Goal: Information Seeking & Learning: Learn about a topic

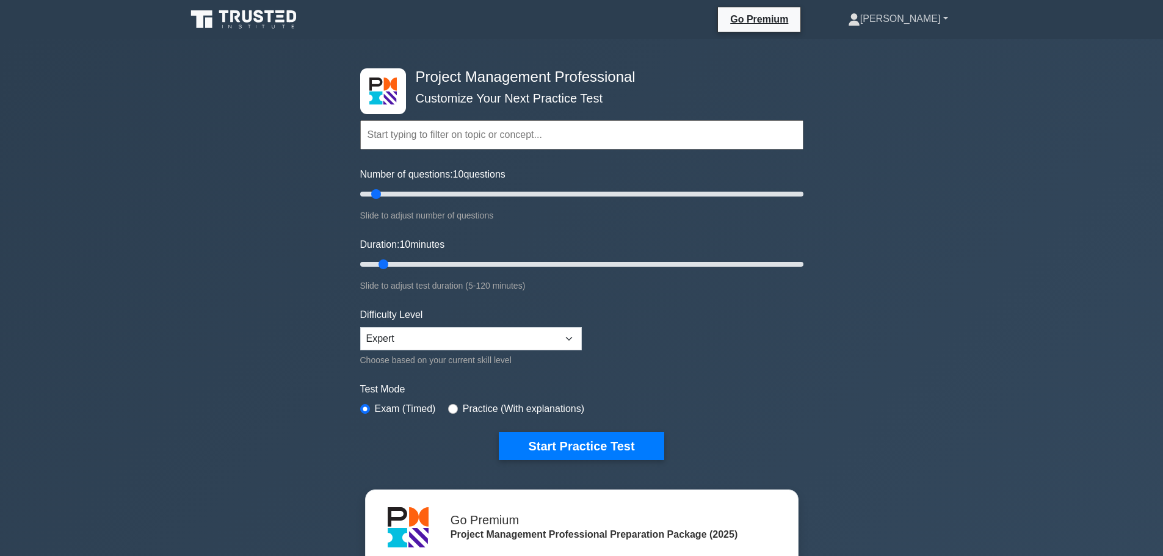
click at [930, 23] on link "[PERSON_NAME]" at bounding box center [898, 19] width 159 height 24
click at [916, 49] on link "Profile" at bounding box center [867, 48] width 96 height 20
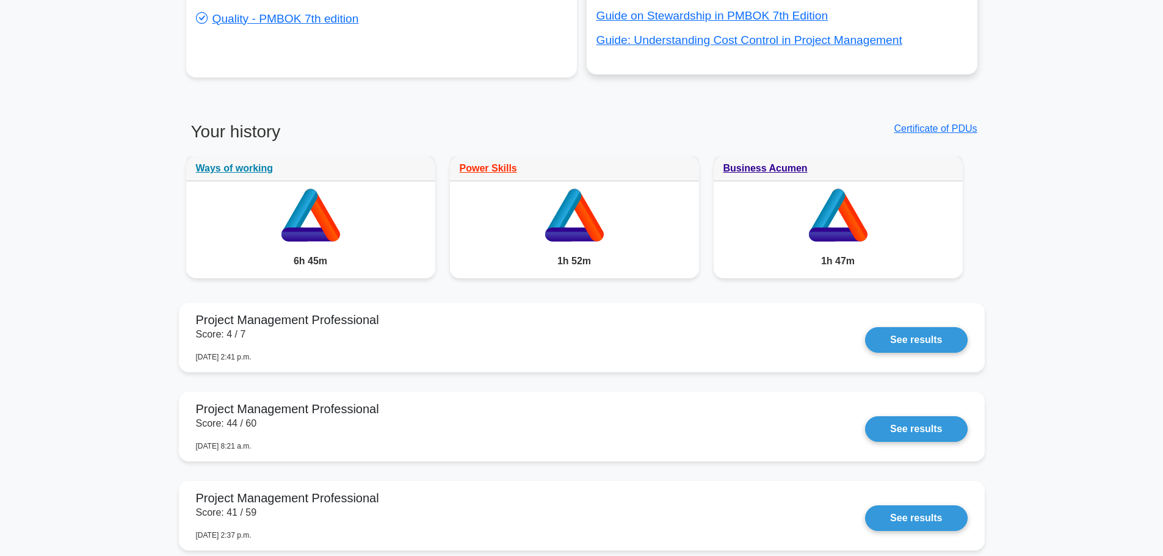
scroll to position [1038, 0]
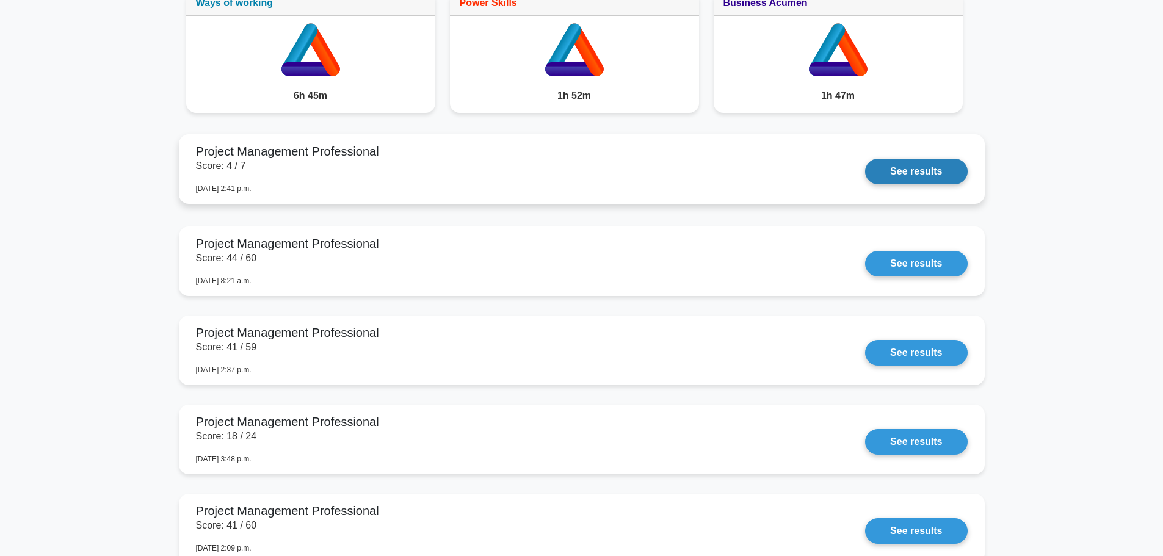
click at [896, 175] on link "See results" at bounding box center [916, 172] width 102 height 26
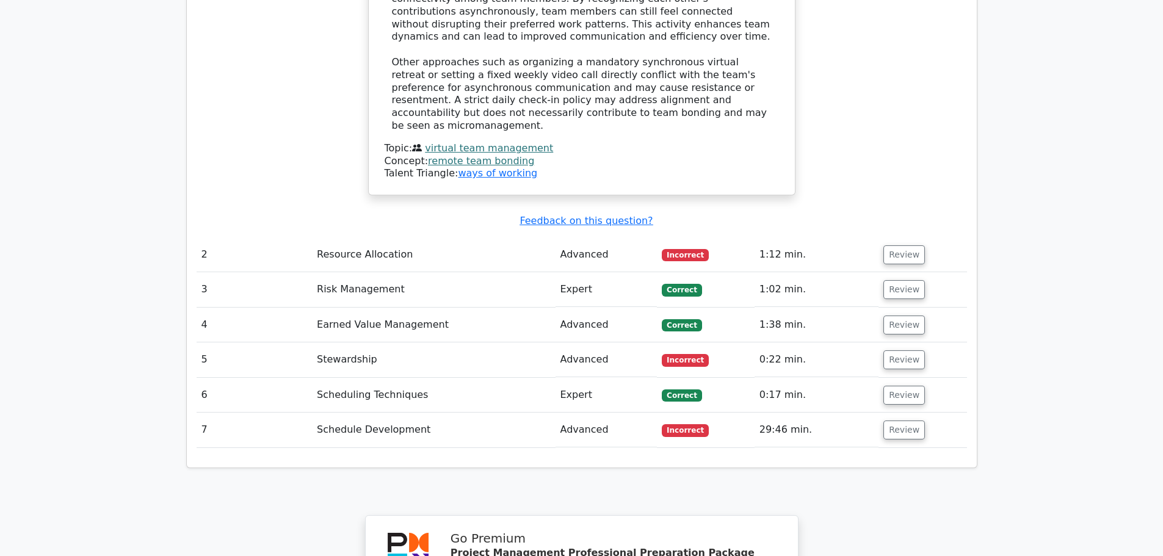
scroll to position [1588, 0]
click at [901, 246] on button "Review" at bounding box center [905, 255] width 42 height 19
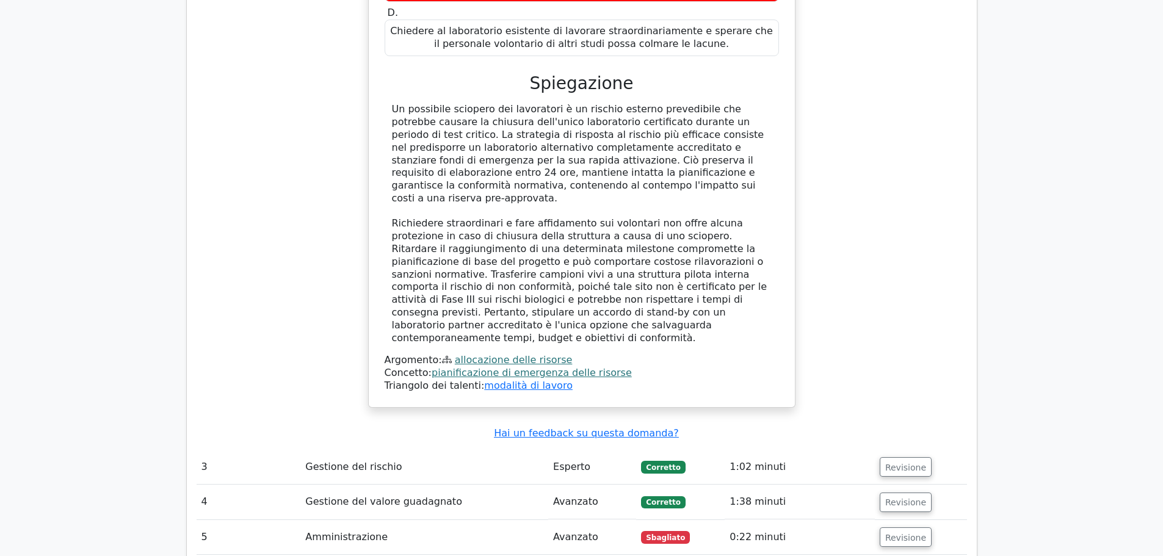
scroll to position [2259, 0]
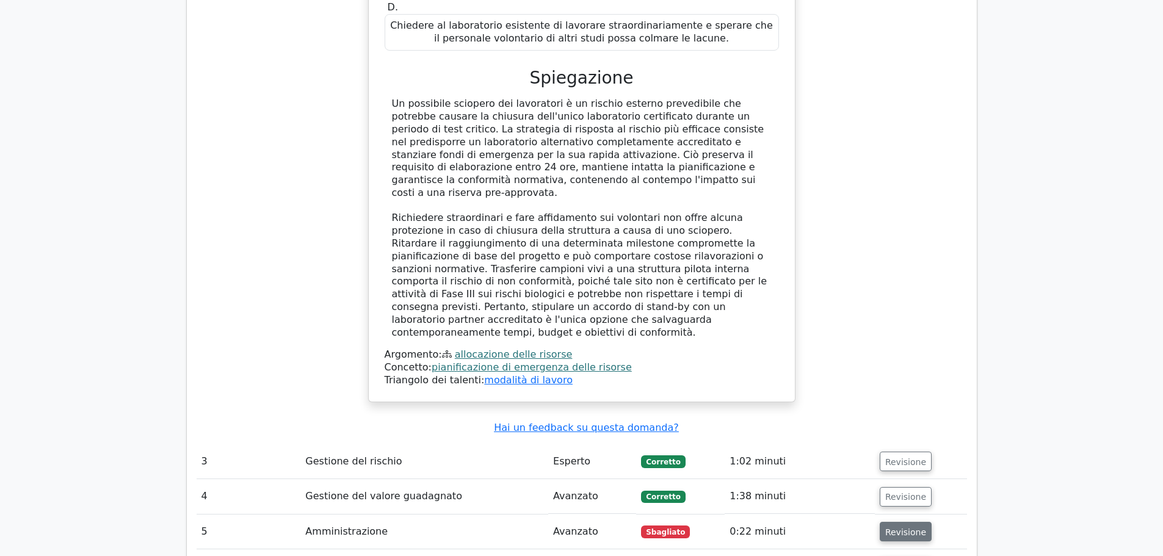
click at [909, 527] on font "Revisione" at bounding box center [905, 532] width 41 height 10
click at [904, 527] on font "Revisione" at bounding box center [905, 532] width 41 height 10
click at [898, 527] on font "Revisione" at bounding box center [905, 532] width 41 height 10
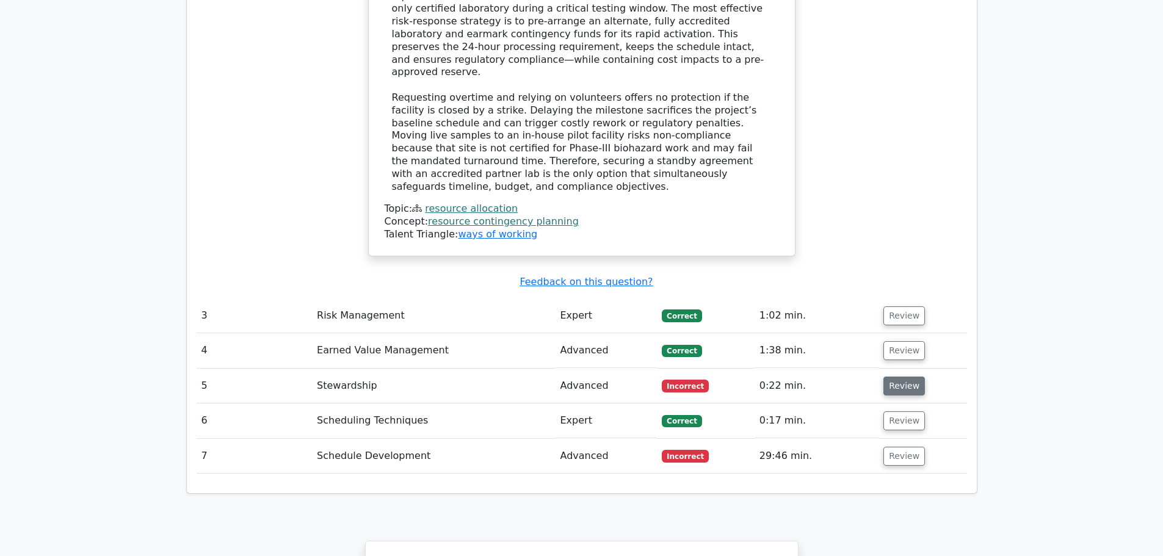
scroll to position [2245, 0]
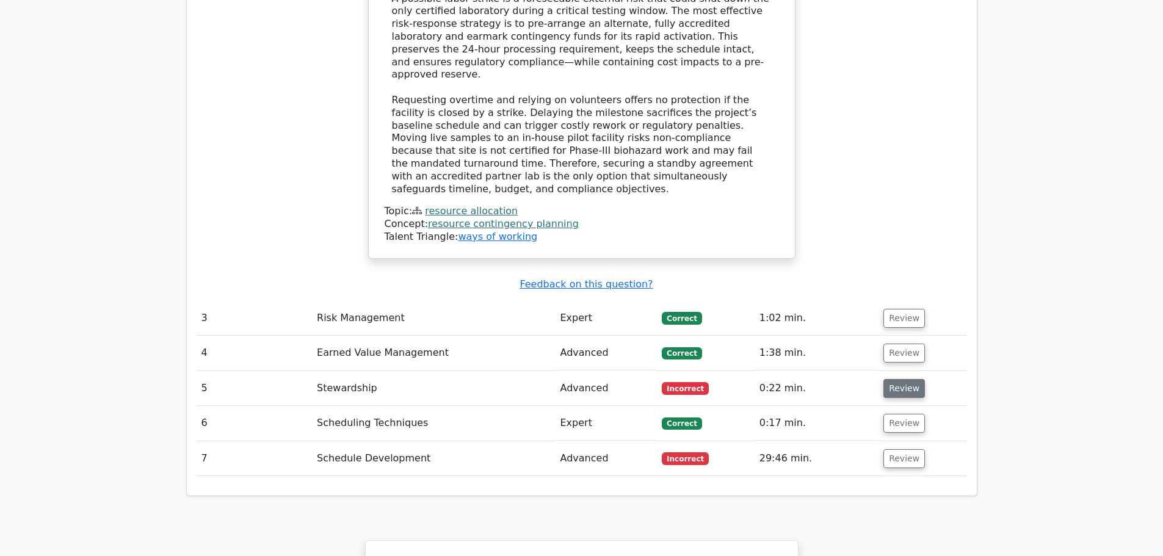
click at [904, 379] on button "Review" at bounding box center [905, 388] width 42 height 19
click at [897, 449] on button "Review" at bounding box center [905, 458] width 42 height 19
click at [894, 309] on button "Review" at bounding box center [905, 318] width 42 height 19
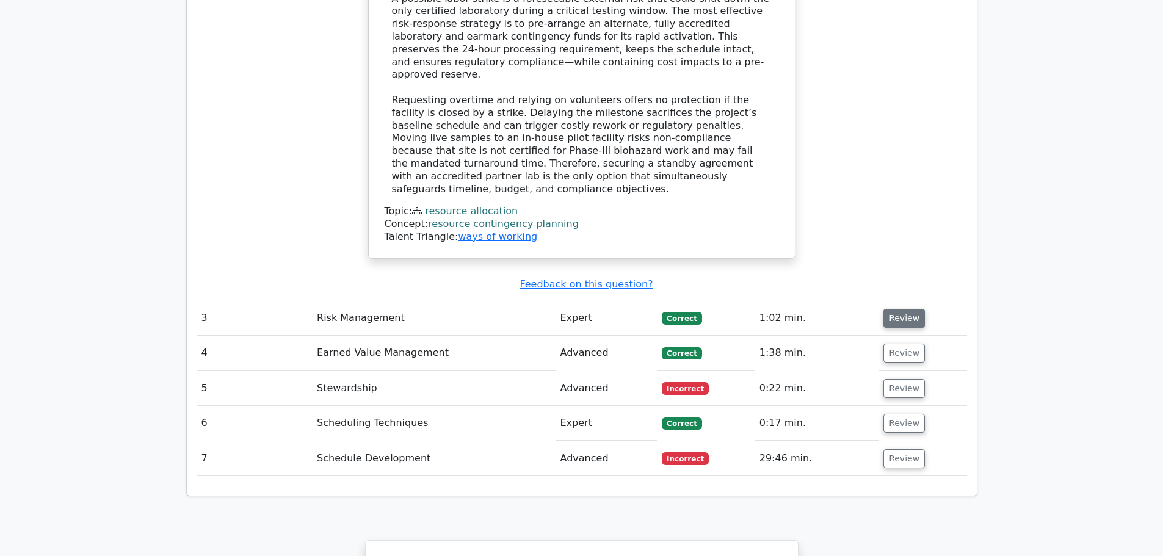
click at [894, 309] on button "Review" at bounding box center [905, 318] width 42 height 19
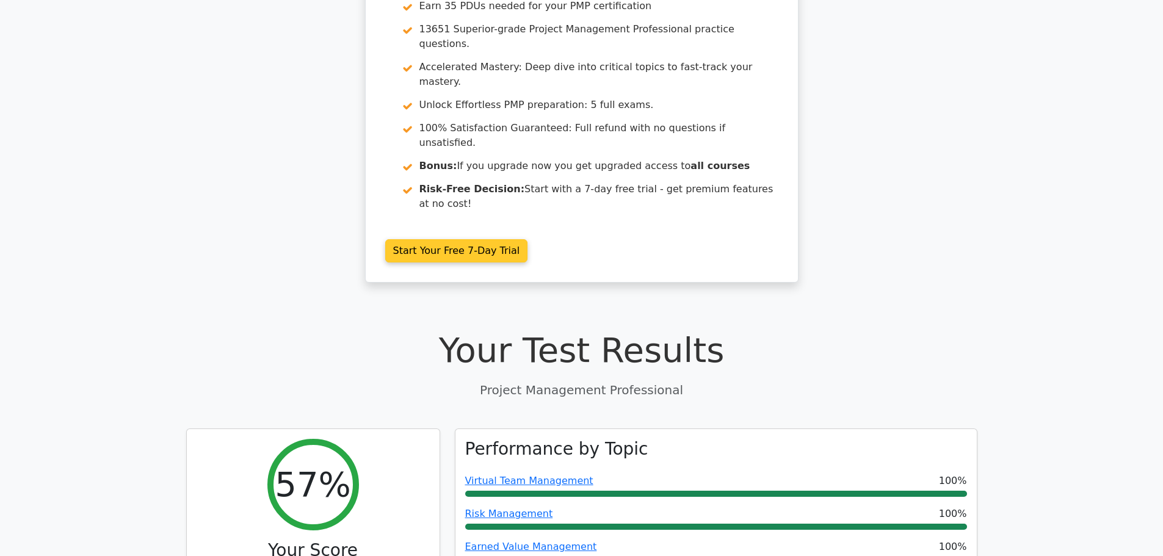
scroll to position [0, 0]
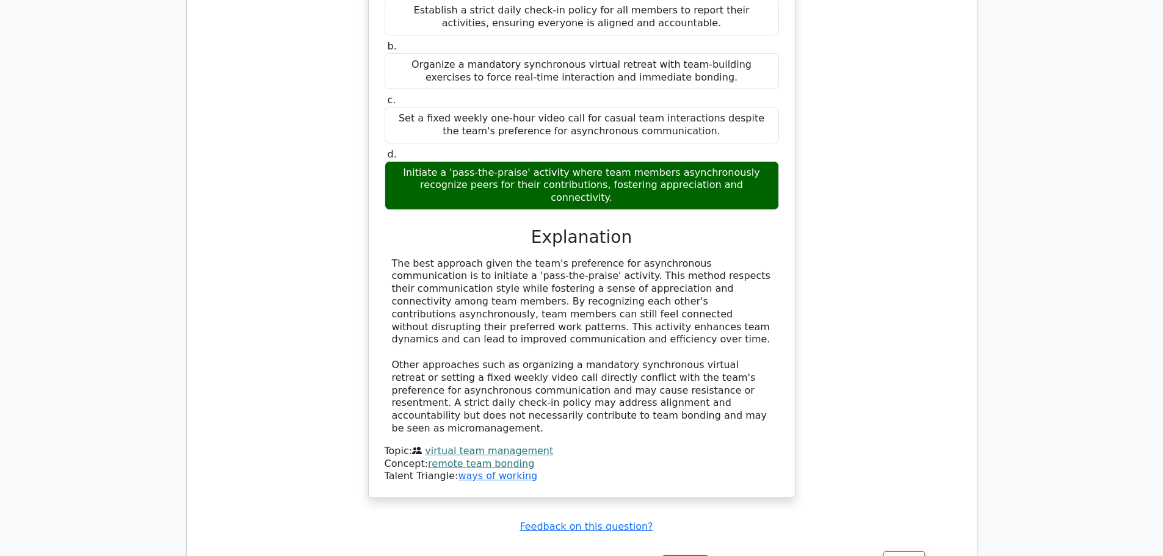
scroll to position [1588, 0]
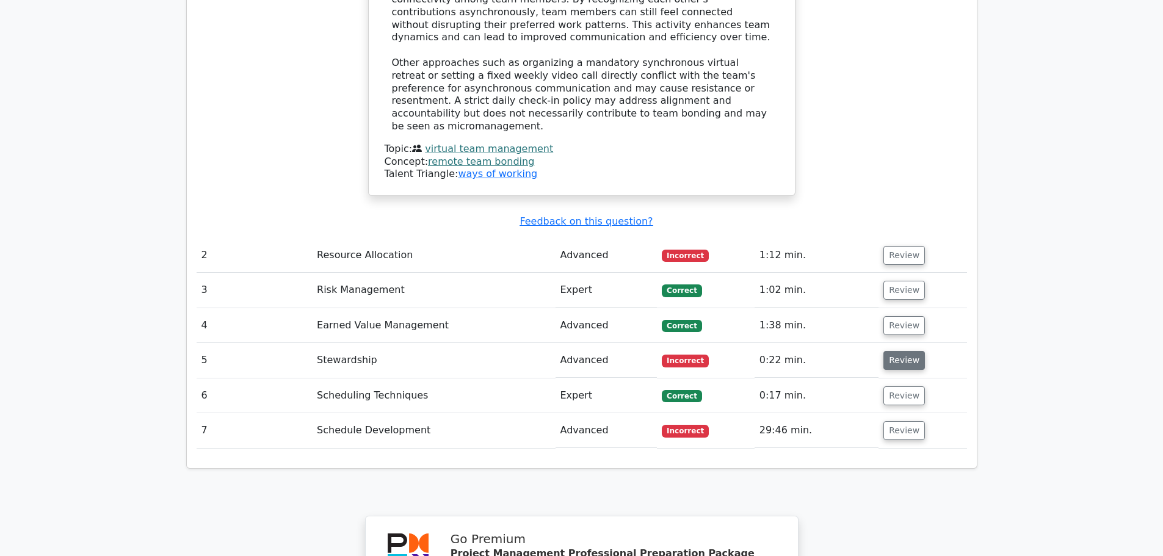
click at [896, 351] on button "Review" at bounding box center [905, 360] width 42 height 19
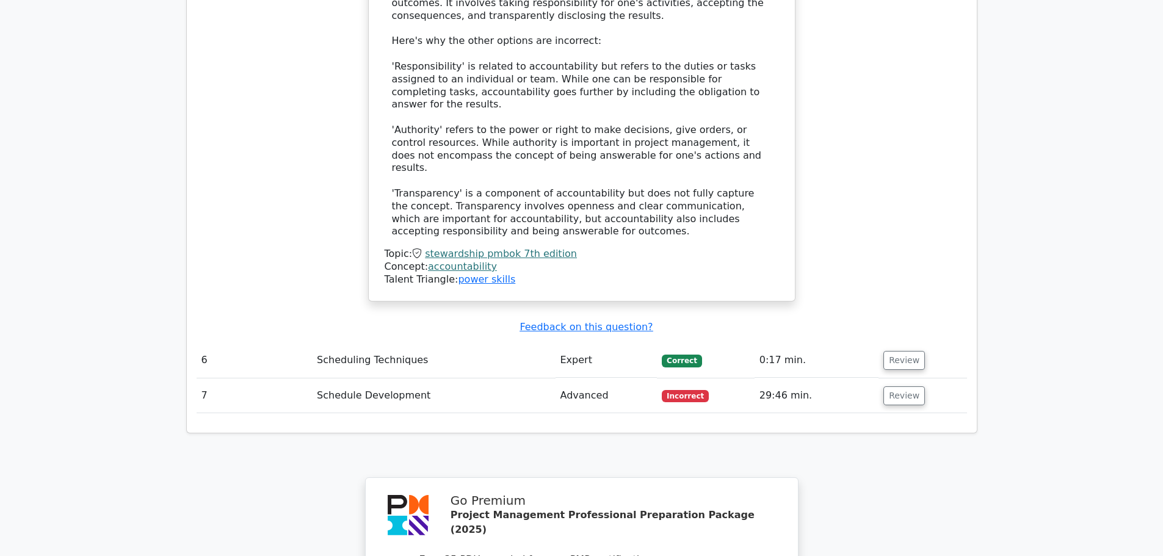
scroll to position [2320, 0]
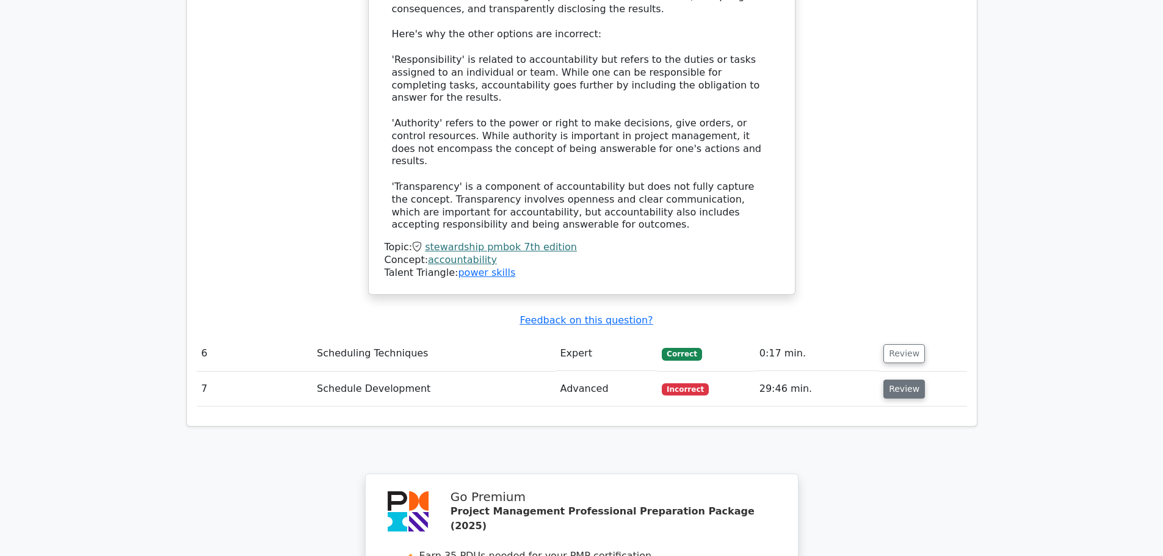
click at [890, 380] on button "Review" at bounding box center [905, 389] width 42 height 19
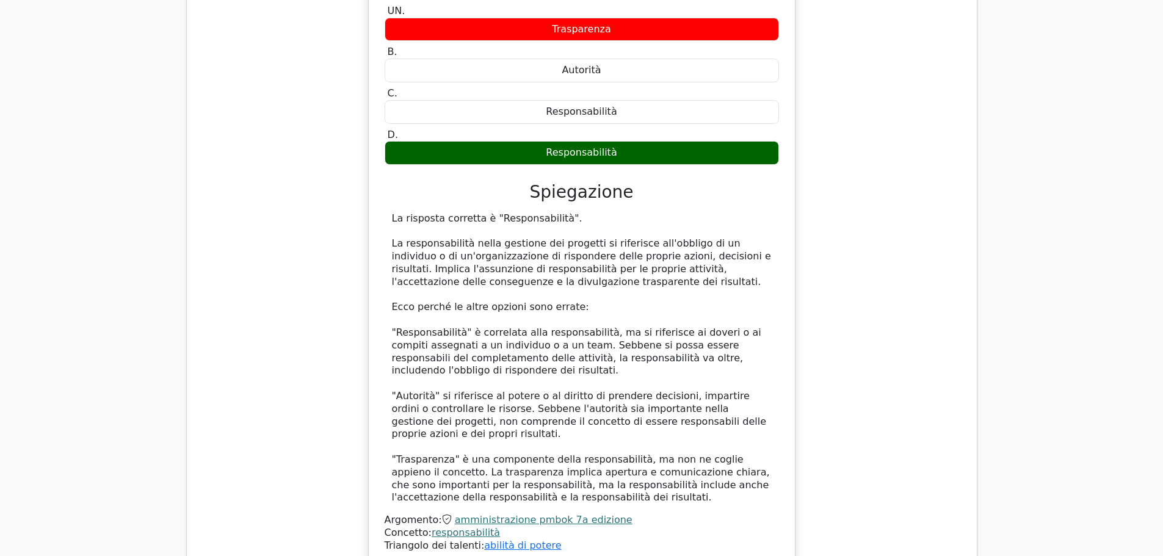
scroll to position [1639, 0]
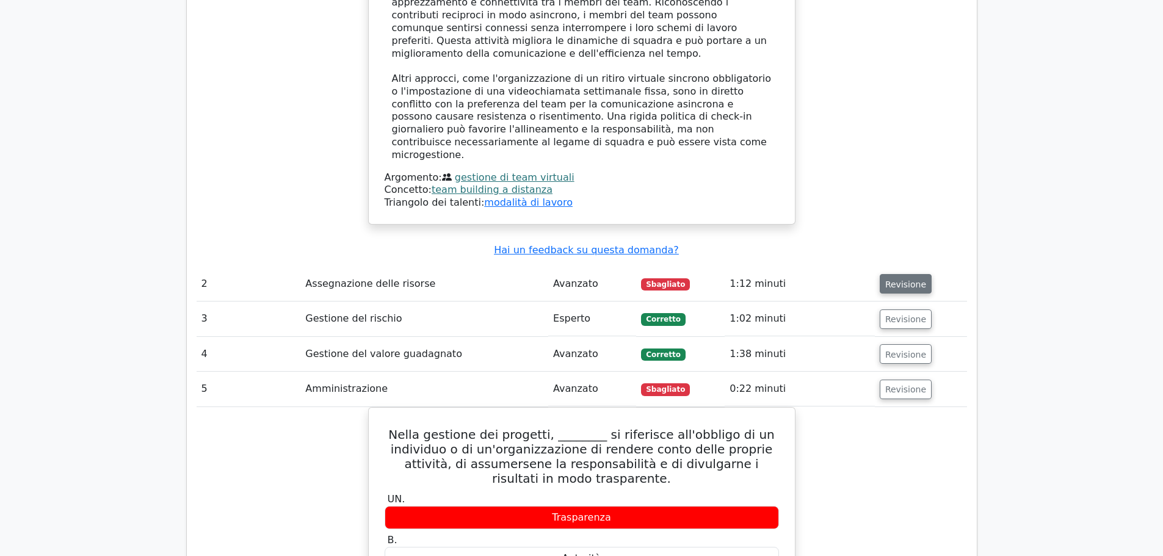
click at [893, 279] on font "Revisione" at bounding box center [905, 284] width 41 height 10
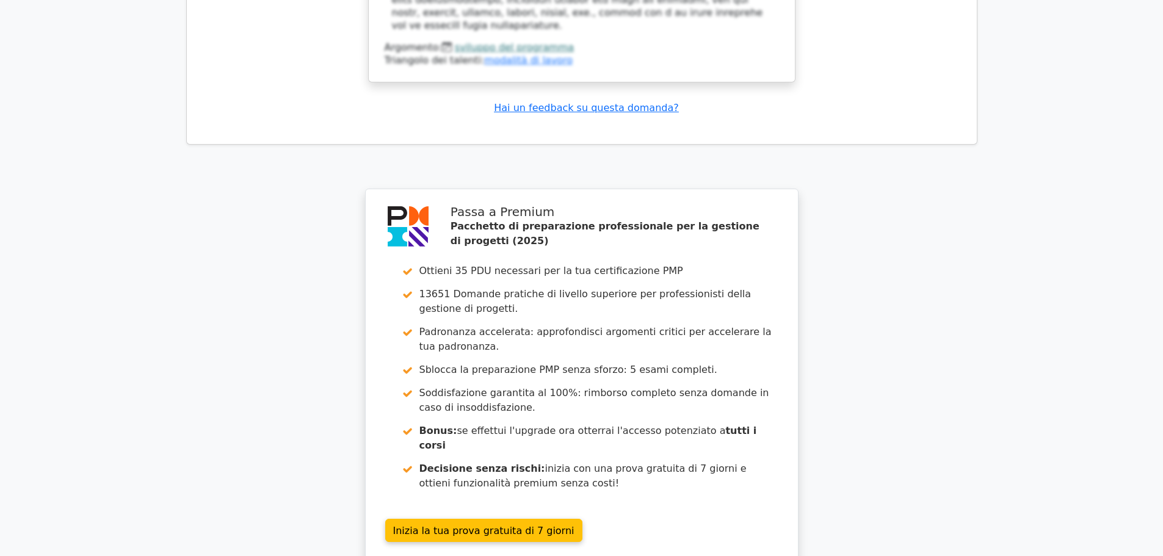
scroll to position [4086, 0]
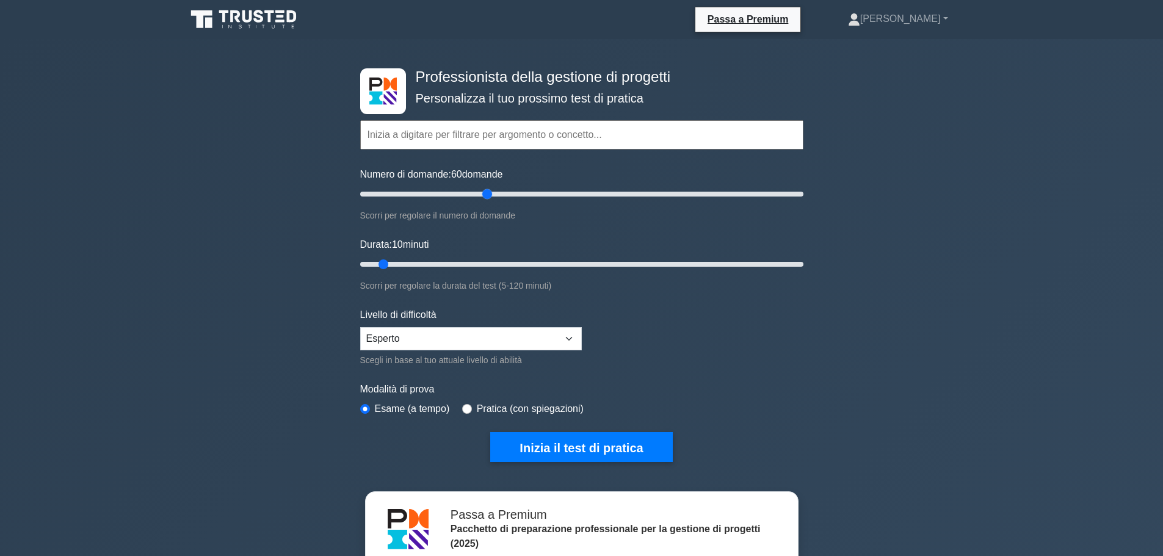
drag, startPoint x: 377, startPoint y: 197, endPoint x: 485, endPoint y: 192, distance: 107.6
type input "60"
click at [485, 192] on input "Numero di domande: 60 domande" at bounding box center [581, 194] width 443 height 15
drag, startPoint x: 385, startPoint y: 262, endPoint x: 584, endPoint y: 255, distance: 199.8
type input "65"
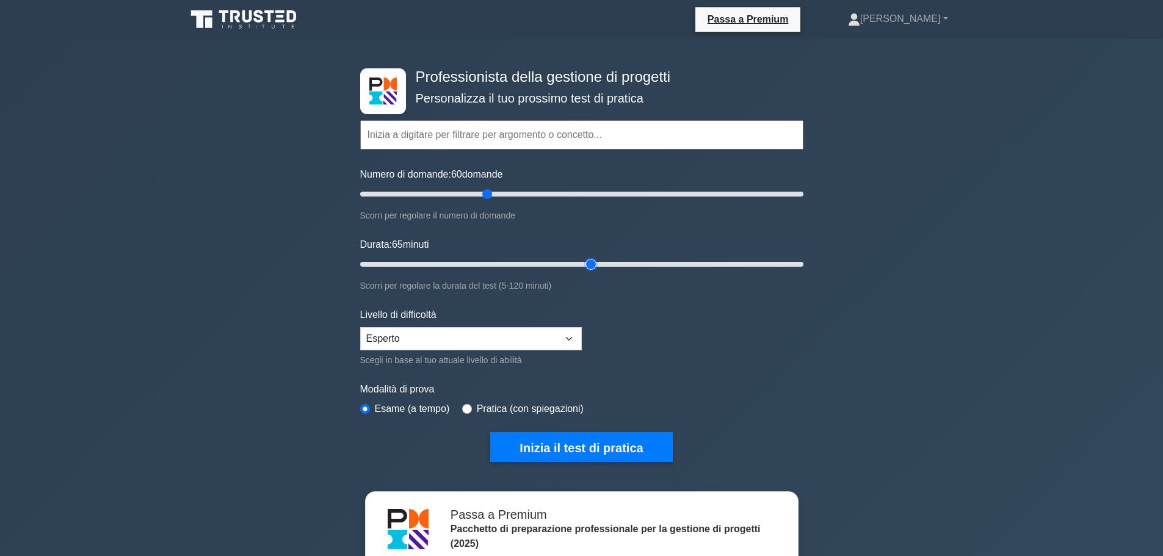
click at [584, 257] on input "Durata: 65 minuti" at bounding box center [581, 264] width 443 height 15
click at [592, 451] on font "Inizia il test di pratica" at bounding box center [581, 447] width 123 height 13
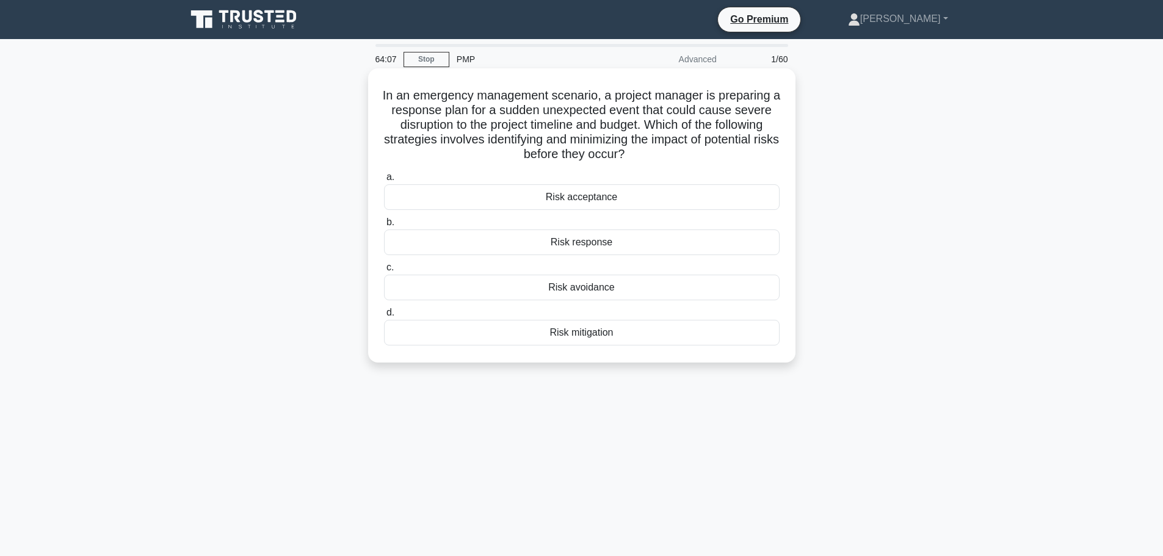
click at [617, 245] on div "Risk response" at bounding box center [582, 243] width 396 height 26
click at [384, 227] on input "b. Risk response" at bounding box center [384, 223] width 0 height 8
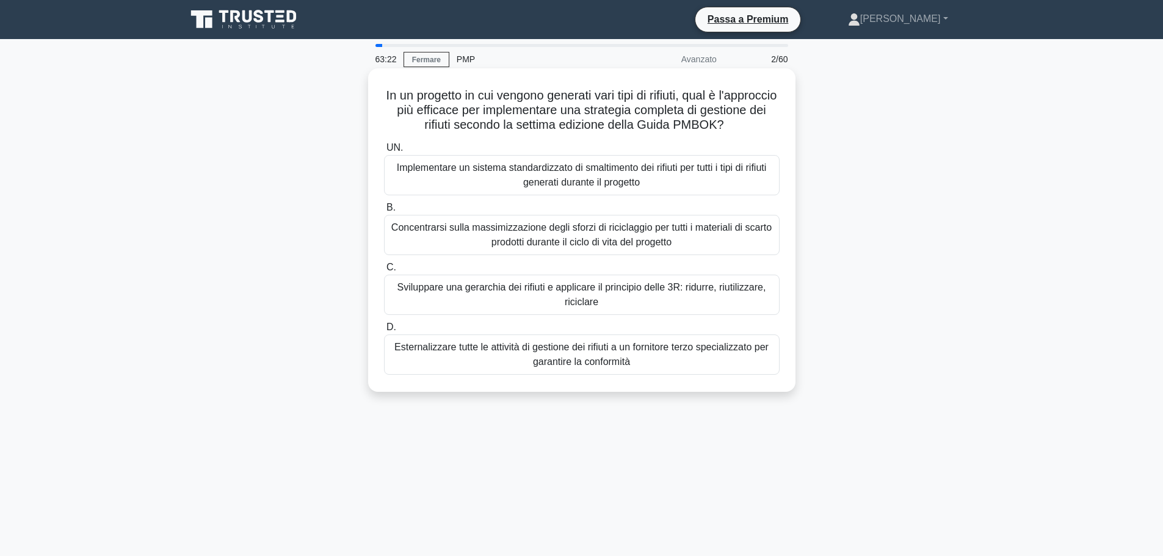
click at [680, 300] on font "Sviluppare una gerarchia dei rifiuti e applicare il principio delle 3R: ridurre…" at bounding box center [582, 294] width 385 height 29
click at [384, 272] on input "C. Sviluppare una gerarchia dei rifiuti e applicare il principio delle 3R: ridu…" at bounding box center [384, 268] width 0 height 8
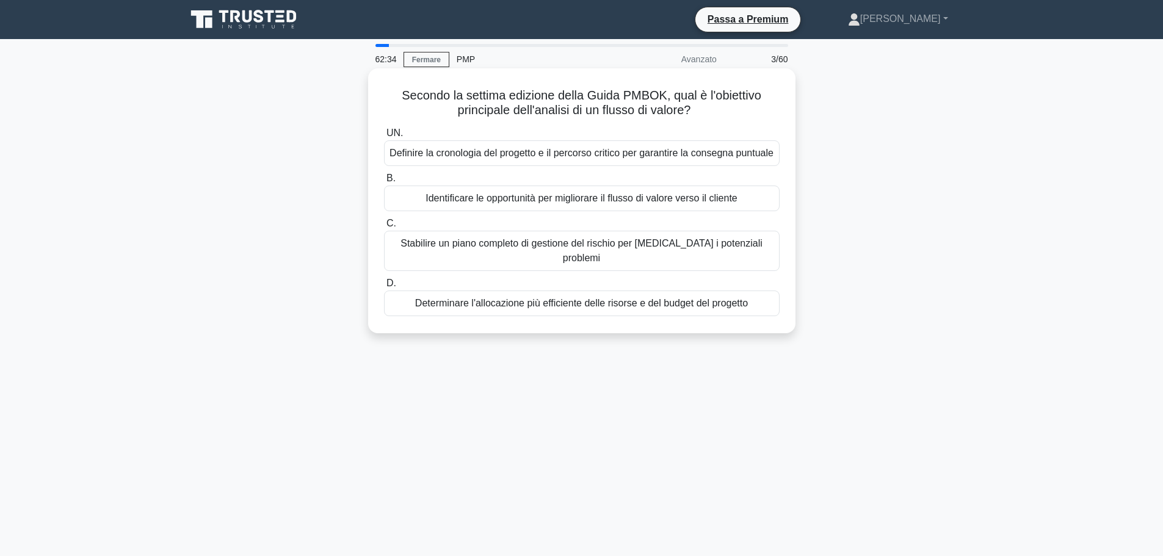
click at [659, 203] on font "Identificare le opportunità per migliorare il flusso di valore verso il cliente" at bounding box center [581, 198] width 311 height 10
click at [612, 203] on font "Identificare le opportunità per migliorare il flusso di valore verso il cliente" at bounding box center [581, 198] width 311 height 10
click at [384, 183] on input "B. Identificare le opportunità per migliorare il flusso di valore verso il clie…" at bounding box center [384, 179] width 0 height 8
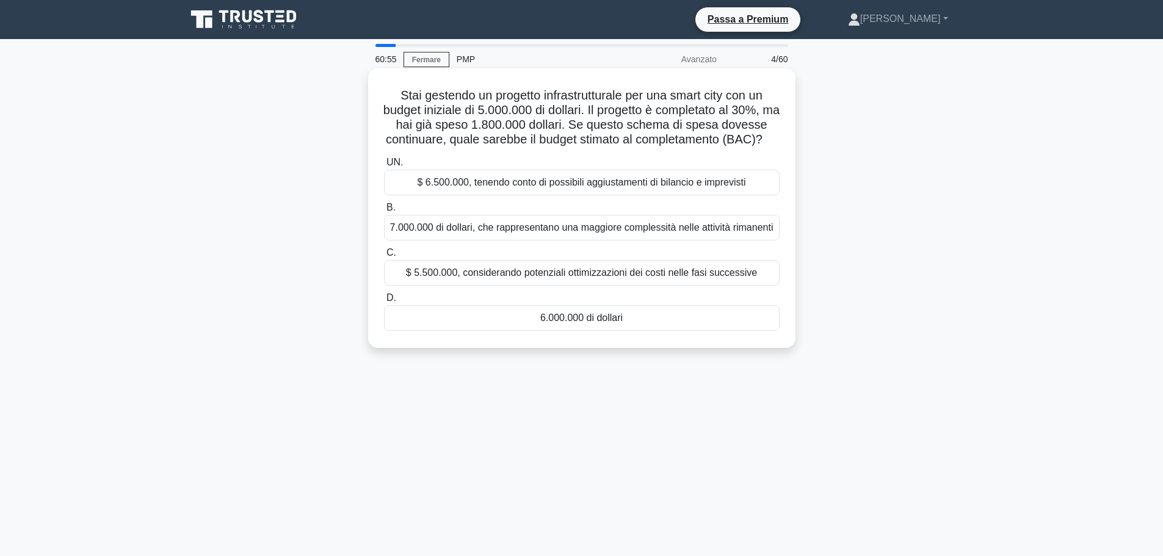
click at [518, 331] on div "6.000.000 di dollari" at bounding box center [582, 318] width 396 height 26
click at [384, 302] on input "D. 6.000.000 di dollari" at bounding box center [384, 298] width 0 height 8
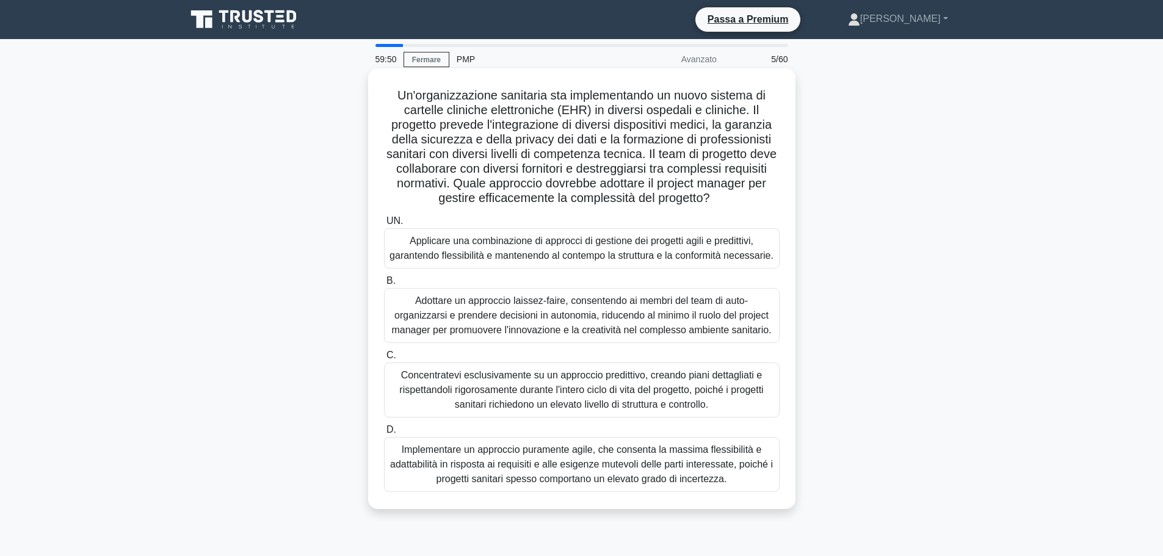
click at [694, 244] on font "Applicare una combinazione di approcci di gestione dei progetti agili e preditt…" at bounding box center [582, 248] width 384 height 25
click at [384, 225] on input "UN. Applicare una combinazione di approcci di gestione dei progetti agili e pre…" at bounding box center [384, 221] width 0 height 8
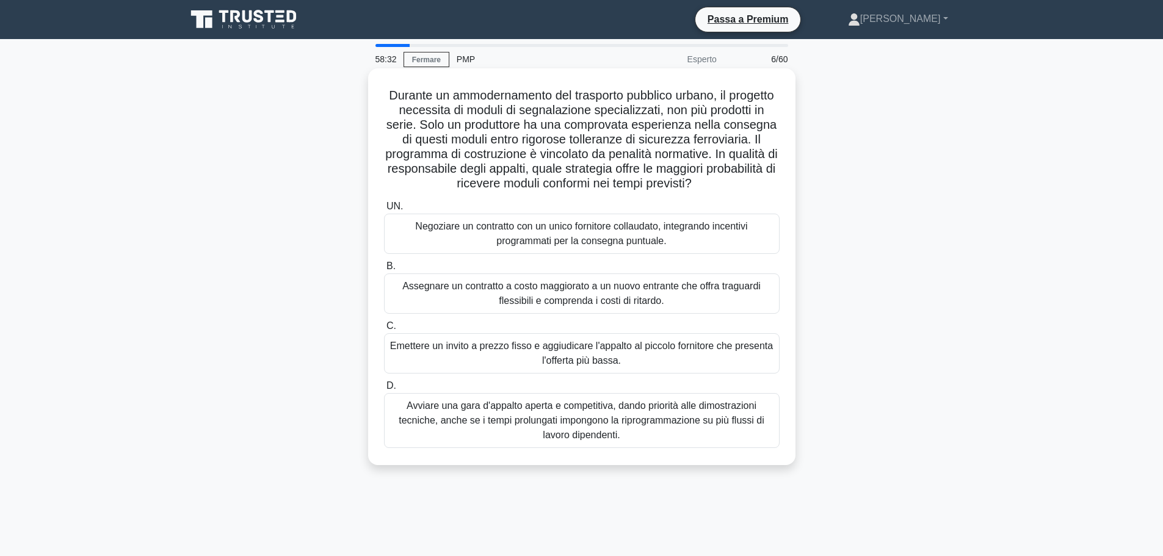
click at [686, 246] on font "Negoziare un contratto con un unico fornitore collaudato, integrando incentivi …" at bounding box center [581, 233] width 332 height 25
click at [384, 211] on input "UN. Negoziare un contratto con un unico fornitore collaudato, integrando incent…" at bounding box center [384, 207] width 0 height 8
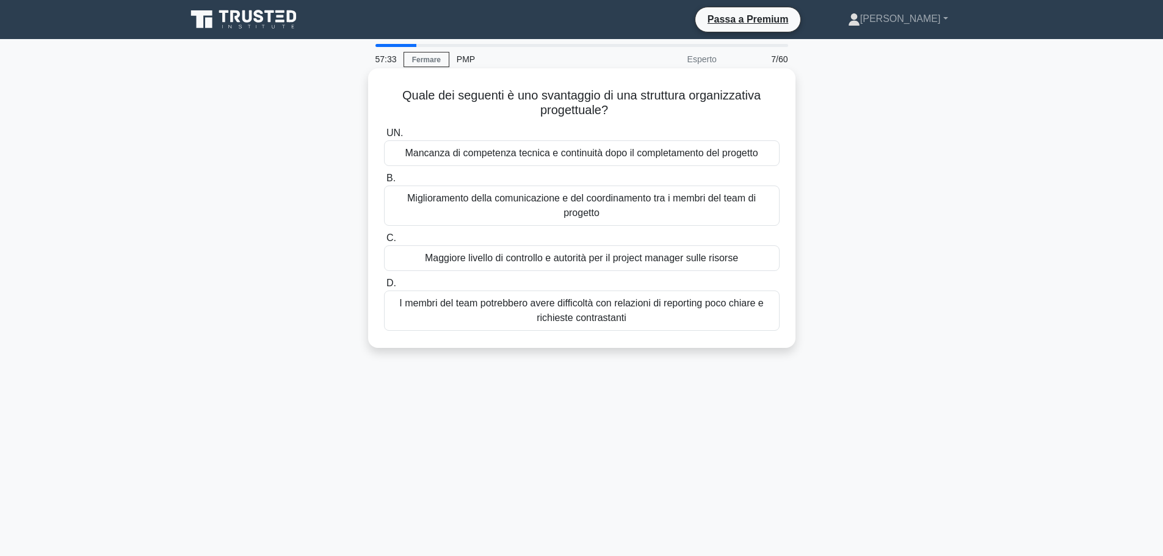
click at [578, 151] on font "Mancanza di competenza tecnica e continuità dopo il completamento del progetto" at bounding box center [581, 153] width 353 height 10
click at [384, 137] on input "UN. Mancanza di competenza tecnica e continuità dopo il completamento del proge…" at bounding box center [384, 133] width 0 height 8
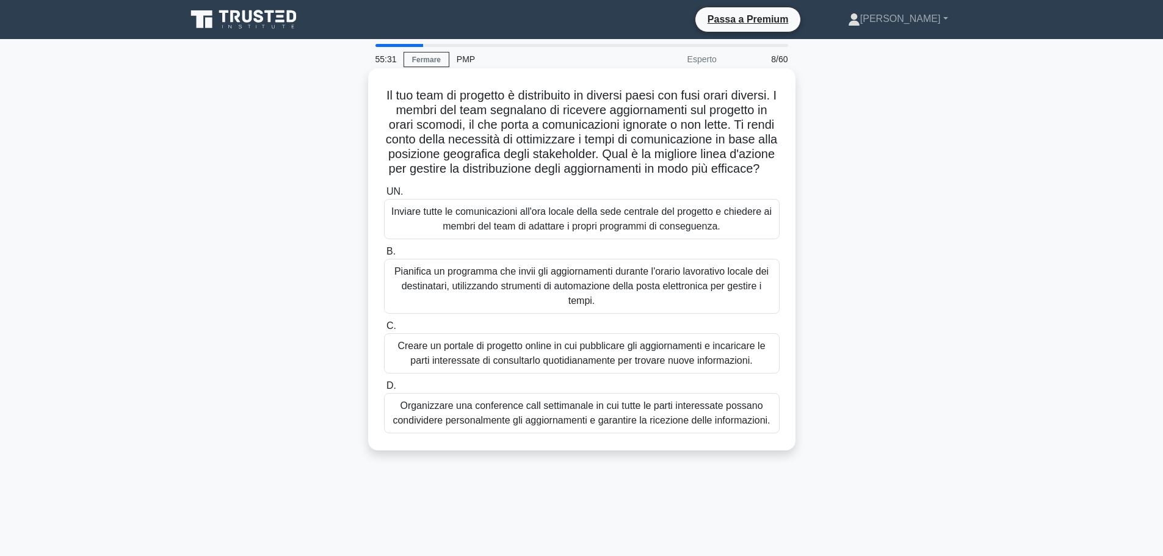
click at [631, 366] on font "Creare un portale di progetto online in cui pubblicare gli aggiornamenti e inca…" at bounding box center [581, 353] width 368 height 25
click at [384, 330] on input "C. Creare un portale di progetto online in cui pubblicare gli aggiornamenti e i…" at bounding box center [384, 326] width 0 height 8
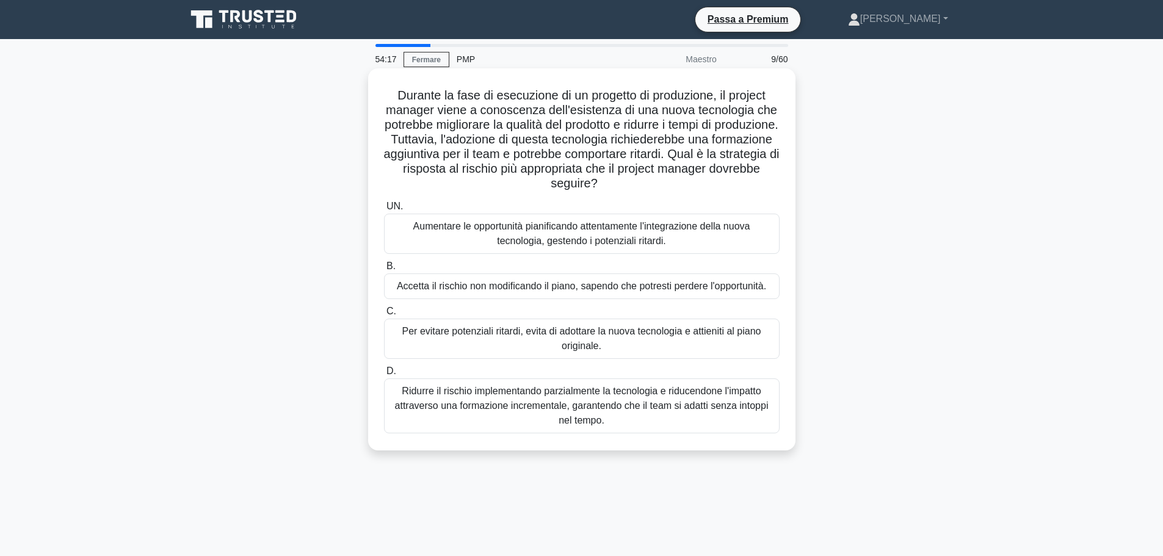
click at [517, 413] on font "Ridurre il rischio implementando parzialmente la tecnologia e riducendone l'imp…" at bounding box center [582, 406] width 374 height 40
click at [384, 376] on input "D. Ridurre il rischio implementando parzialmente la tecnologia e riducendone l'…" at bounding box center [384, 372] width 0 height 8
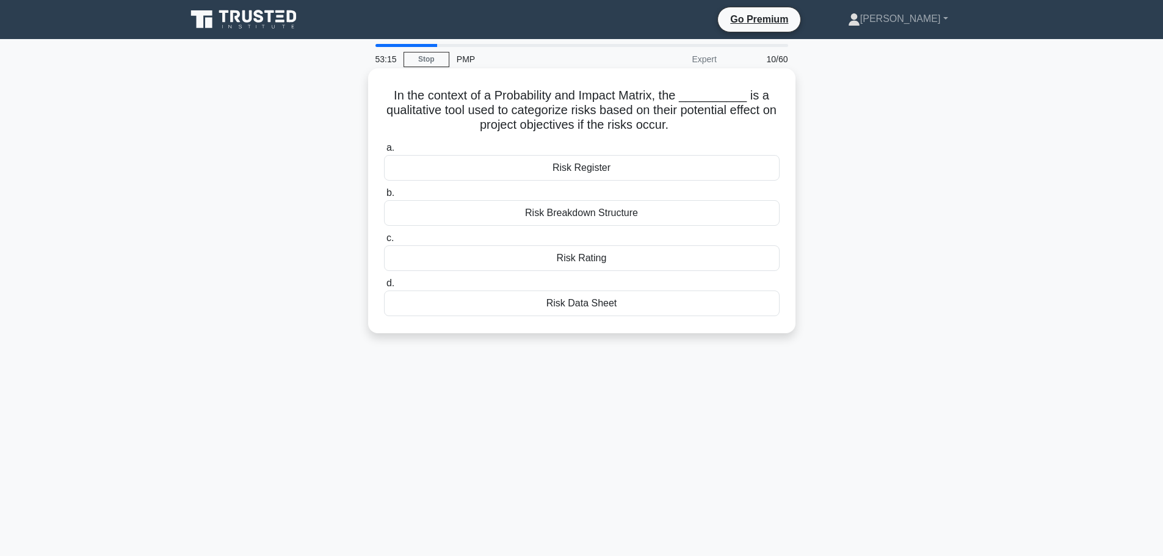
click at [595, 254] on div "Risk Rating" at bounding box center [582, 258] width 396 height 26
click at [384, 242] on input "c. Risk Rating" at bounding box center [384, 238] width 0 height 8
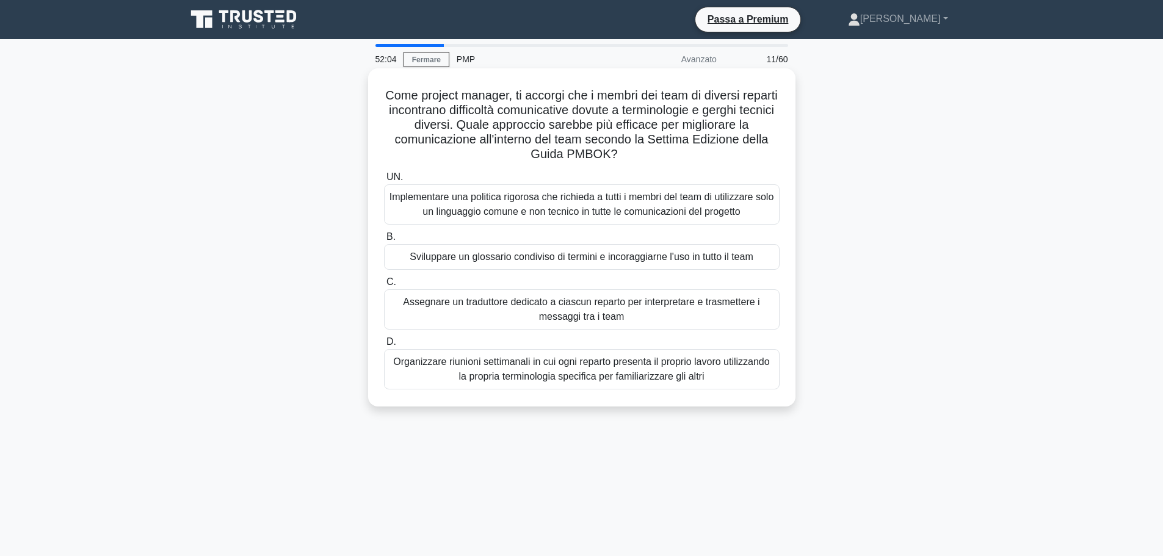
click at [666, 374] on font "Organizzare riunioni settimanali in cui ogni reparto presenta il proprio lavoro…" at bounding box center [581, 369] width 376 height 25
click at [384, 346] on input "D. Organizzare riunioni settimanali in cui ogni reparto presenta il proprio lav…" at bounding box center [384, 342] width 0 height 8
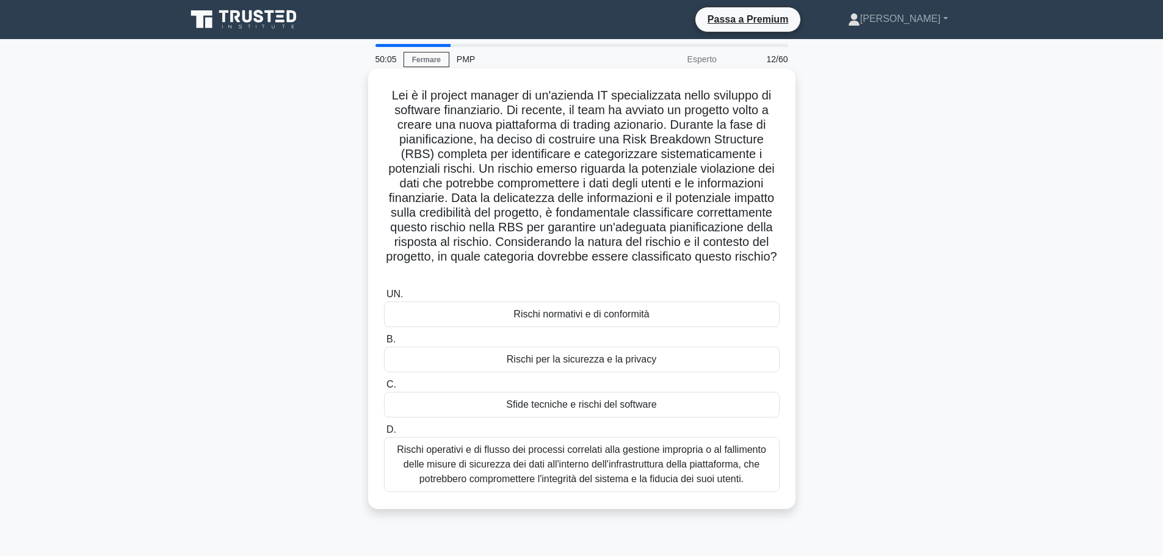
click at [625, 476] on font "Rischi operativi e di flusso dei processi correlati alla gestione impropria o a…" at bounding box center [581, 465] width 369 height 40
click at [384, 434] on input "D. Rischi operativi e di flusso dei processi correlati alla gestione impropria …" at bounding box center [384, 430] width 0 height 8
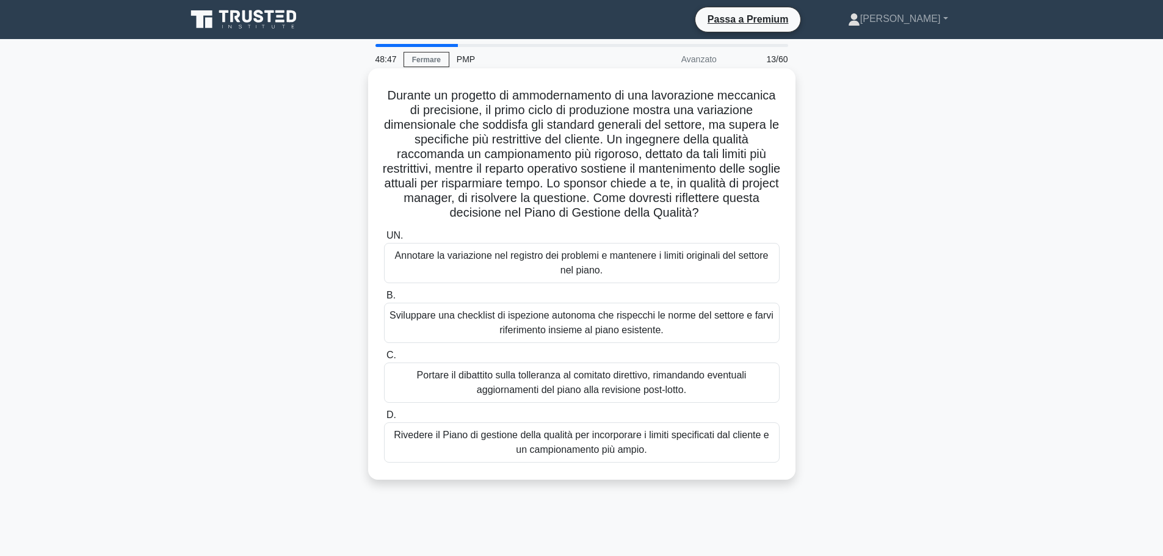
click at [459, 452] on font "Rivedere il Piano di gestione della qualità per incorporare i limiti specificat…" at bounding box center [582, 442] width 376 height 25
click at [384, 419] on input "D. Rivedere il Piano di gestione della qualità per incorporare i limiti specifi…" at bounding box center [384, 416] width 0 height 8
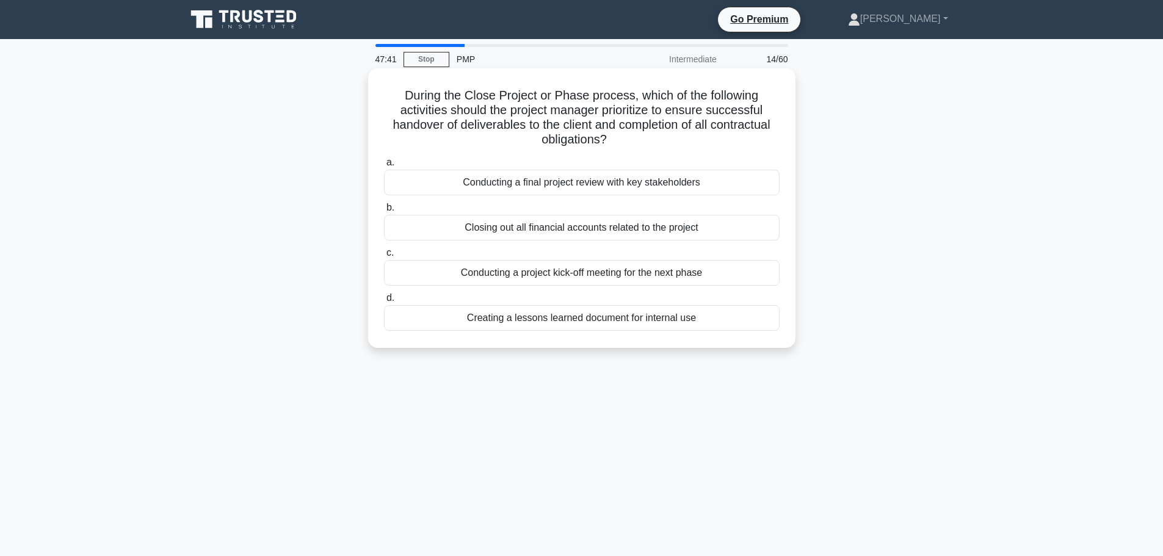
click at [706, 186] on div "Conducting a final project review with key stakeholders" at bounding box center [582, 183] width 396 height 26
click at [384, 167] on input "a. Conducting a final project review with key stakeholders" at bounding box center [384, 163] width 0 height 8
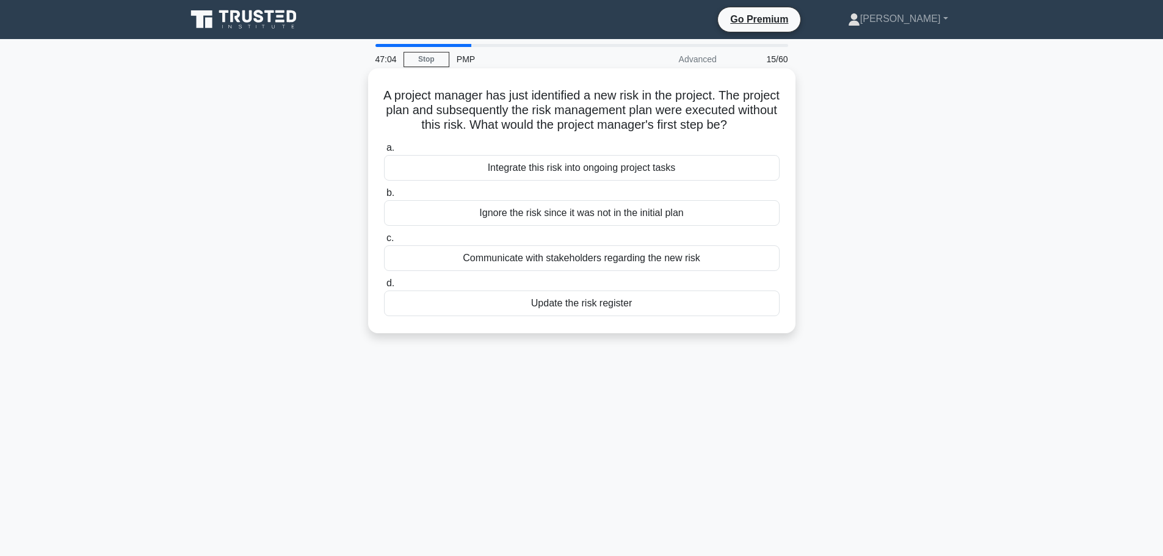
click at [601, 316] on div "Update the risk register" at bounding box center [582, 304] width 396 height 26
click at [384, 288] on input "d. Update the risk register" at bounding box center [384, 284] width 0 height 8
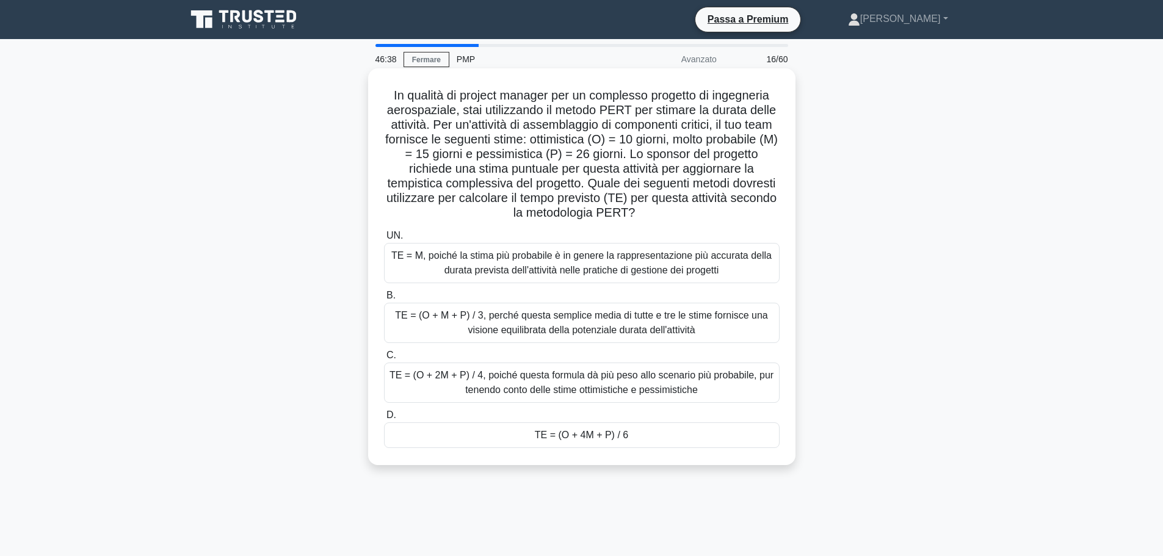
click at [604, 440] on font "TE = (O + 4M + P) / 6" at bounding box center [581, 435] width 93 height 10
click at [384, 419] on input "D. TE = (O + 4M + P) / 6" at bounding box center [384, 416] width 0 height 8
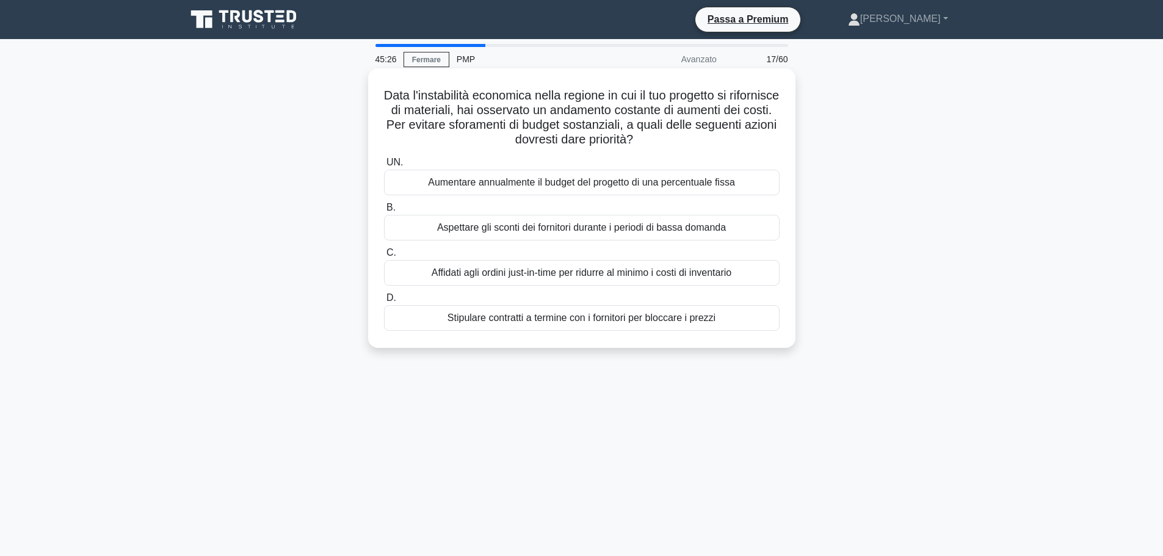
click at [708, 321] on font "Stipulare contratti a termine con i fornitori per bloccare i prezzi" at bounding box center [582, 318] width 268 height 10
click at [384, 302] on input "D. Stipulare contratti a termine con i fornitori per bloccare i prezzi" at bounding box center [384, 298] width 0 height 8
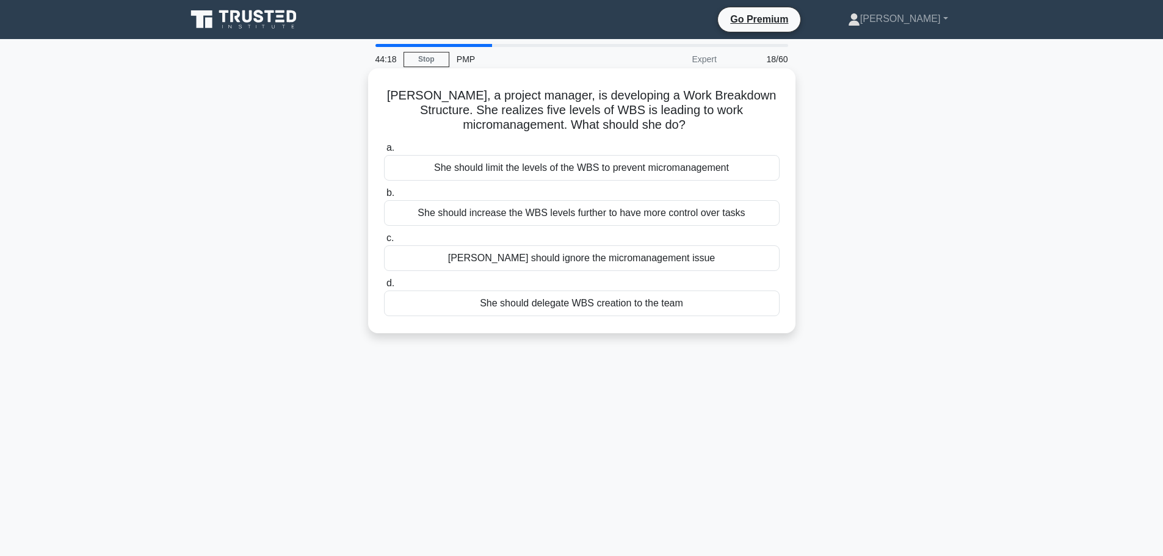
click at [642, 172] on div "She should limit the levels of the WBS to prevent micromanagement" at bounding box center [582, 168] width 396 height 26
click at [384, 152] on input "a. She should limit the levels of the WBS to prevent micromanagement" at bounding box center [384, 148] width 0 height 8
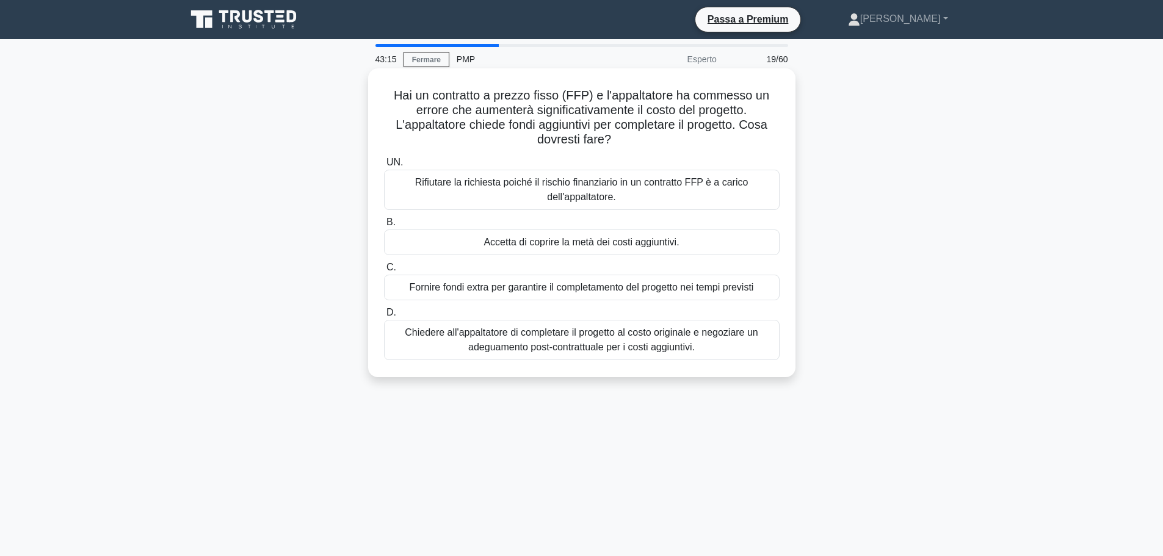
click at [727, 344] on font "Chiedere all'appaltatore di completare il progetto al costo originale e negozia…" at bounding box center [582, 339] width 385 height 29
click at [384, 317] on input "D. Chiedere all'appaltatore di completare il progetto al costo originale e nego…" at bounding box center [384, 313] width 0 height 8
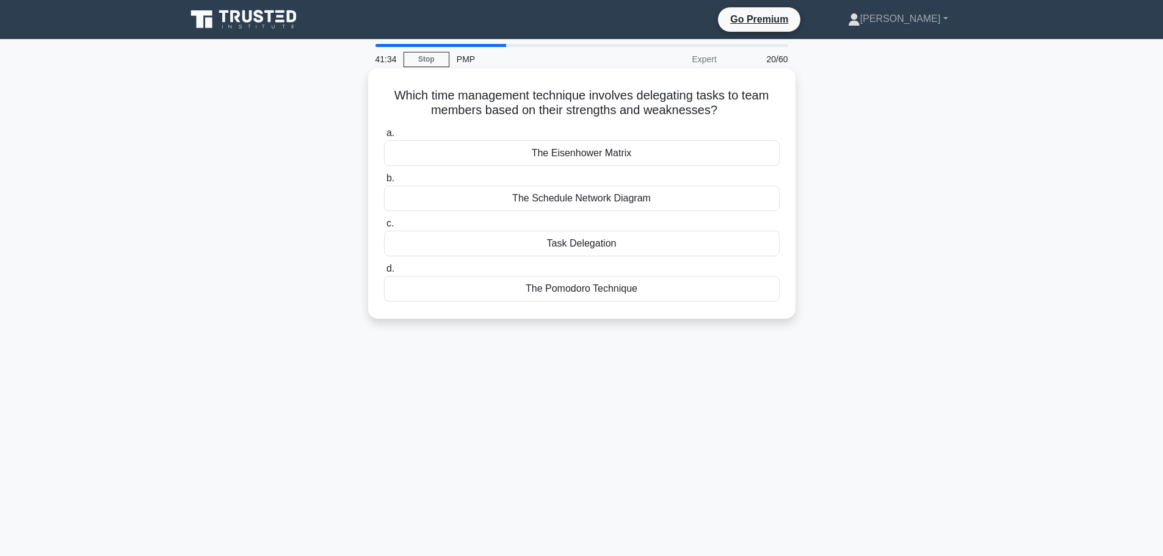
click at [535, 247] on div "Task Delegation" at bounding box center [582, 244] width 396 height 26
click at [384, 228] on input "c. Task Delegation" at bounding box center [384, 224] width 0 height 8
click at [566, 158] on div "Nominal Group Technique" at bounding box center [582, 153] width 396 height 26
click at [384, 137] on input "a. Nominal Group Technique" at bounding box center [384, 133] width 0 height 8
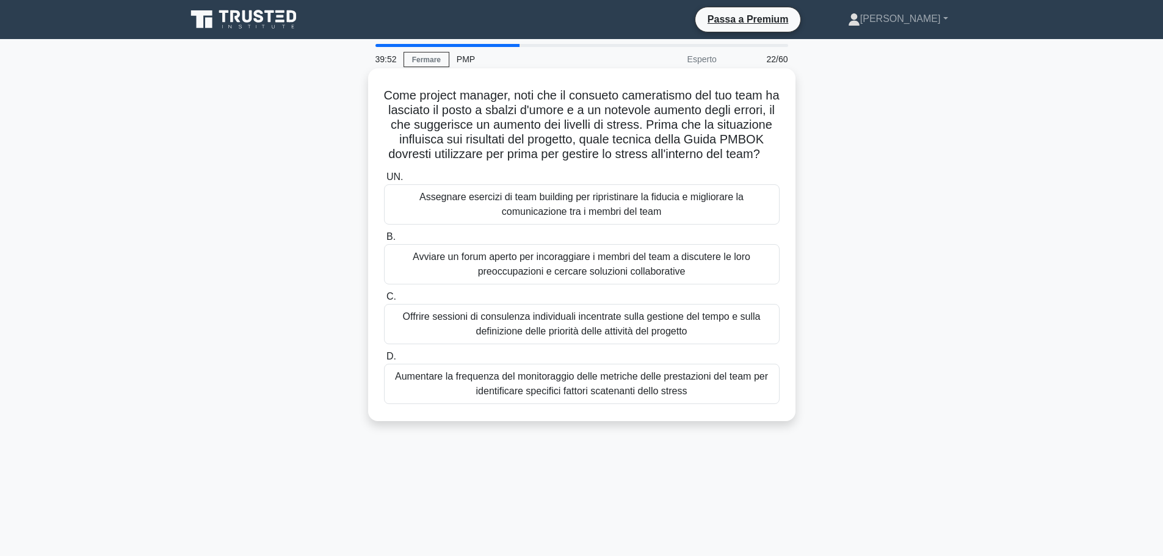
click at [614, 101] on font "Come project manager, noti che il consueto cameratismo del tuo team ha lasciato…" at bounding box center [581, 125] width 396 height 72
click at [718, 277] on font "Avviare un forum aperto per incoraggiare i membri del team a discutere le loro …" at bounding box center [582, 264] width 338 height 25
click at [384, 241] on input "B. Avviare un forum aperto per incoraggiare i membri del team a discutere le lo…" at bounding box center [384, 237] width 0 height 8
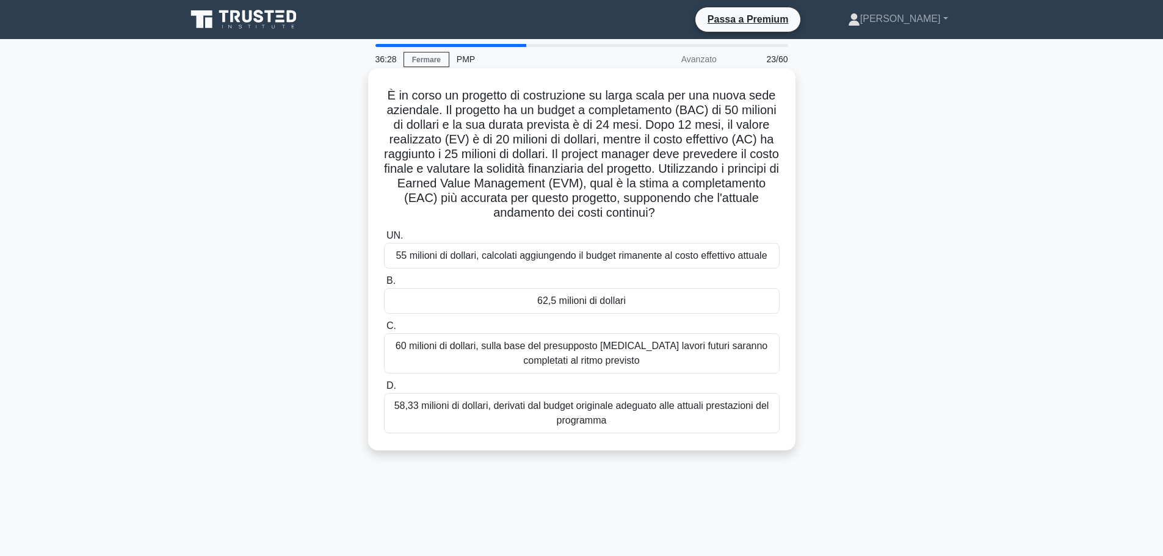
click at [571, 300] on font "62,5 milioni di dollari" at bounding box center [581, 301] width 89 height 10
click at [384, 285] on input "B. 62,5 milioni di dollari" at bounding box center [384, 281] width 0 height 8
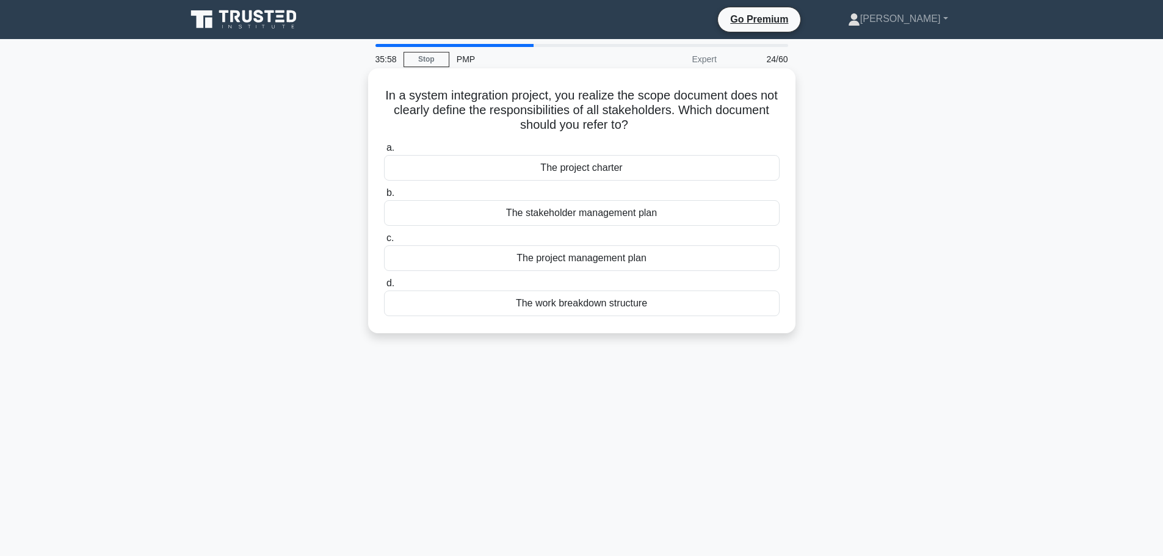
click at [669, 214] on div "The stakeholder management plan" at bounding box center [582, 213] width 396 height 26
click at [384, 197] on input "b. The stakeholder management plan" at bounding box center [384, 193] width 0 height 8
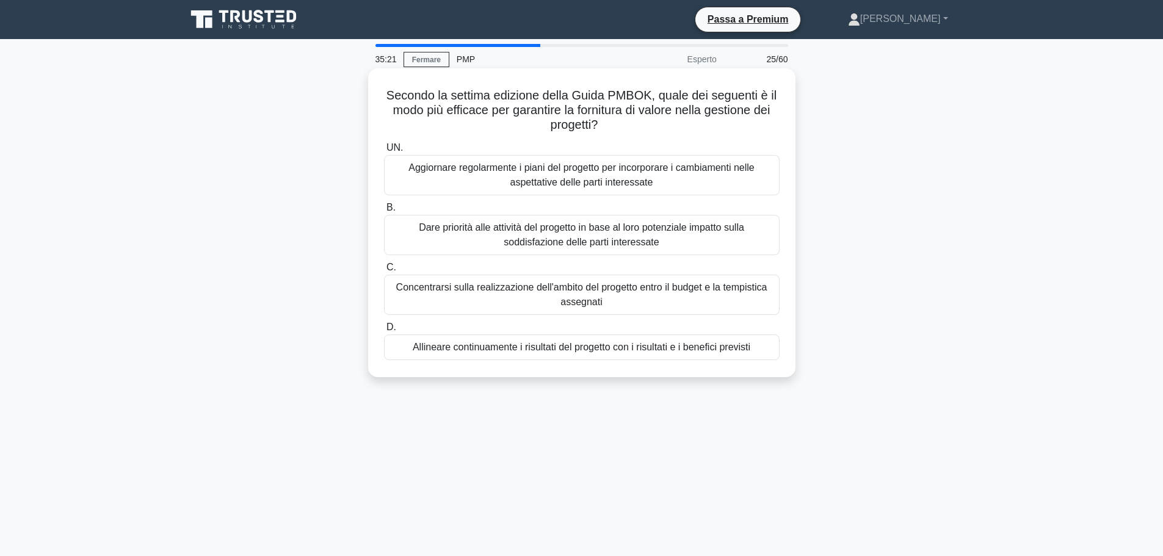
click at [670, 178] on font "Aggiornare regolarmente i piani del progetto per incorporare i cambiamenti nell…" at bounding box center [582, 175] width 385 height 29
click at [384, 152] on input "UN. Aggiornare regolarmente i piani del progetto per incorporare i cambiamenti …" at bounding box center [384, 148] width 0 height 8
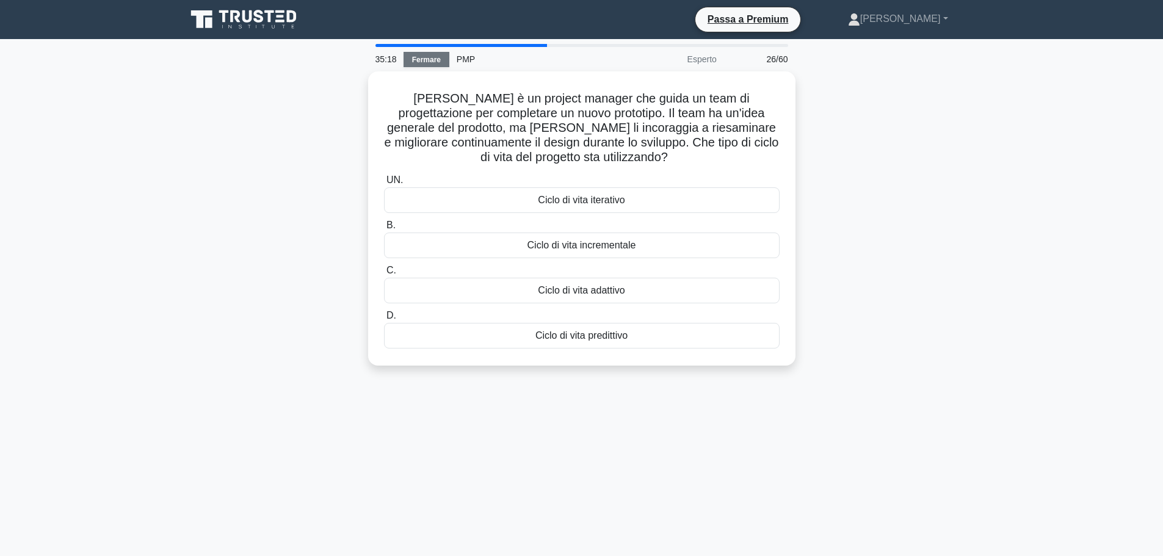
click at [434, 60] on font "Fermare" at bounding box center [426, 60] width 29 height 9
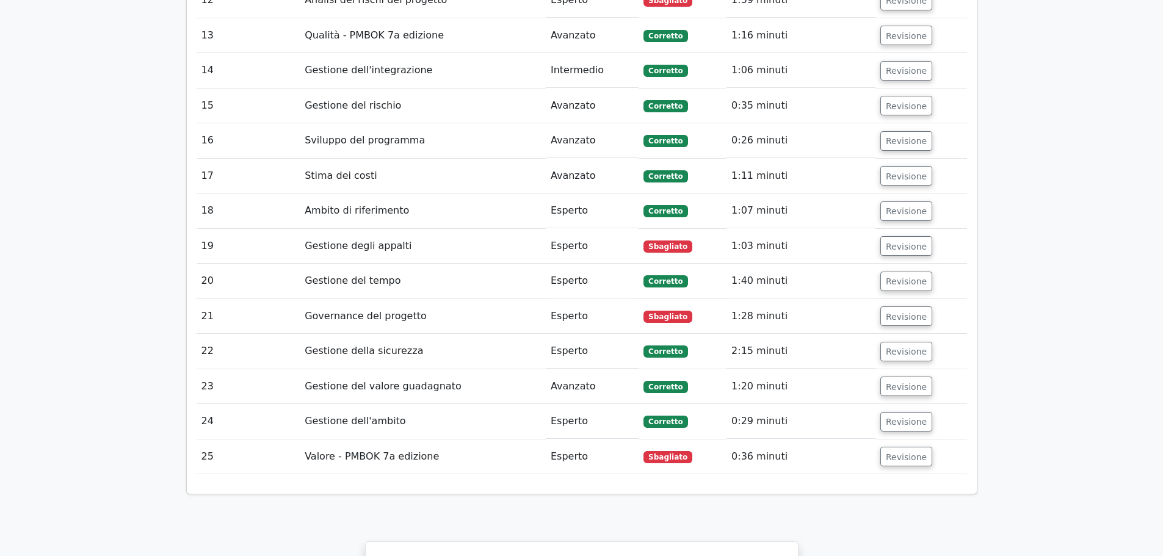
scroll to position [2687, 0]
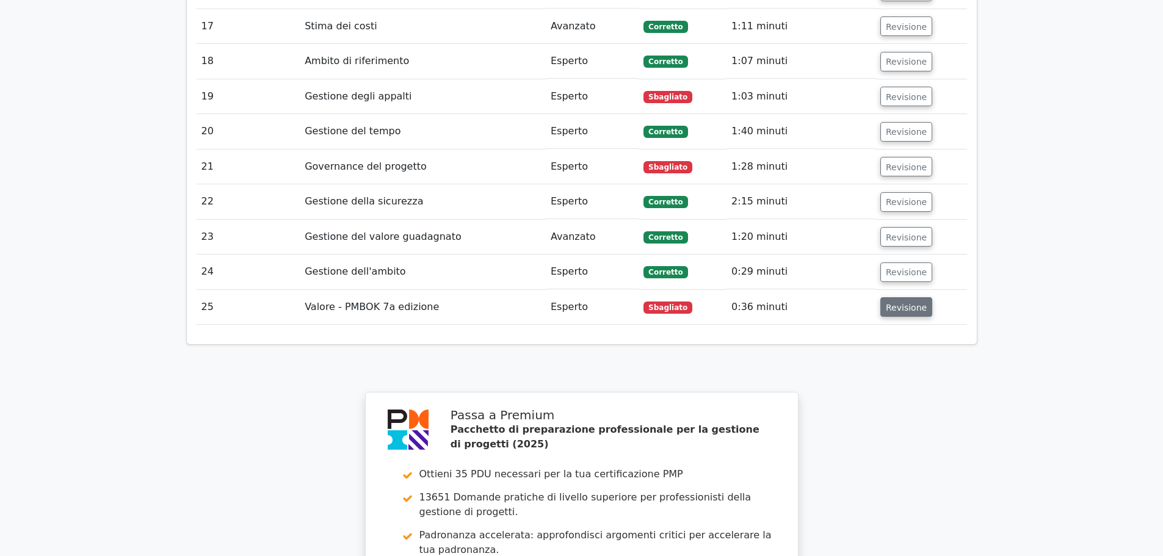
click at [907, 302] on font "Revisione" at bounding box center [906, 307] width 41 height 10
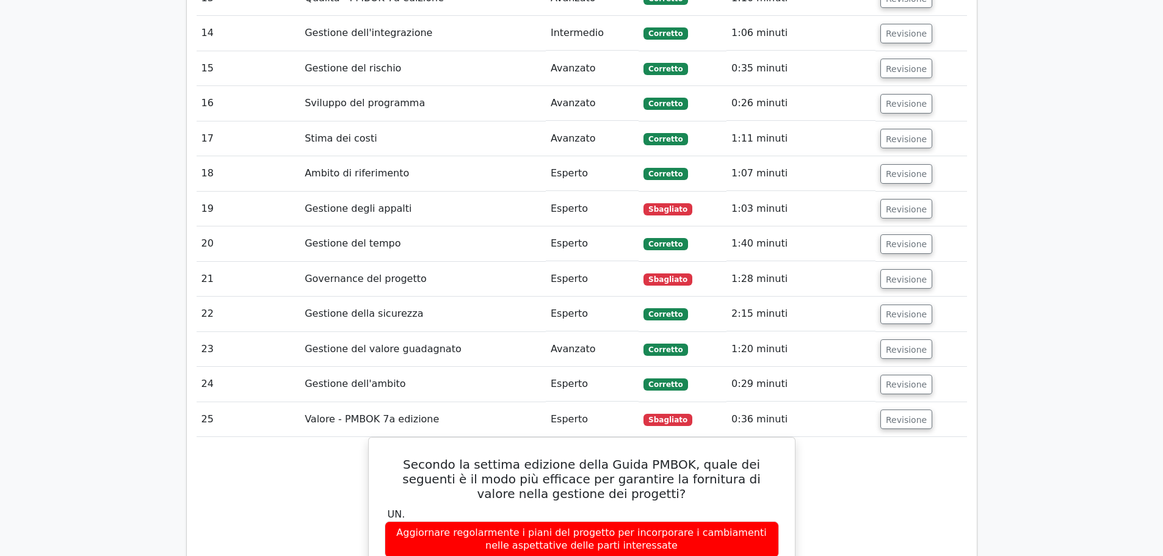
scroll to position [2564, 0]
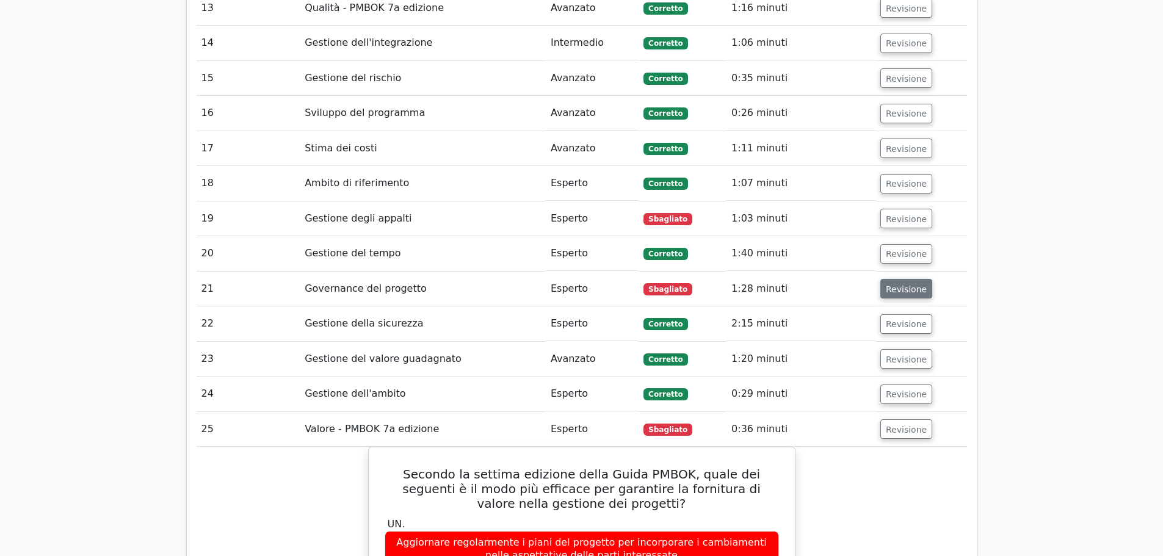
click at [901, 284] on font "Revisione" at bounding box center [906, 289] width 41 height 10
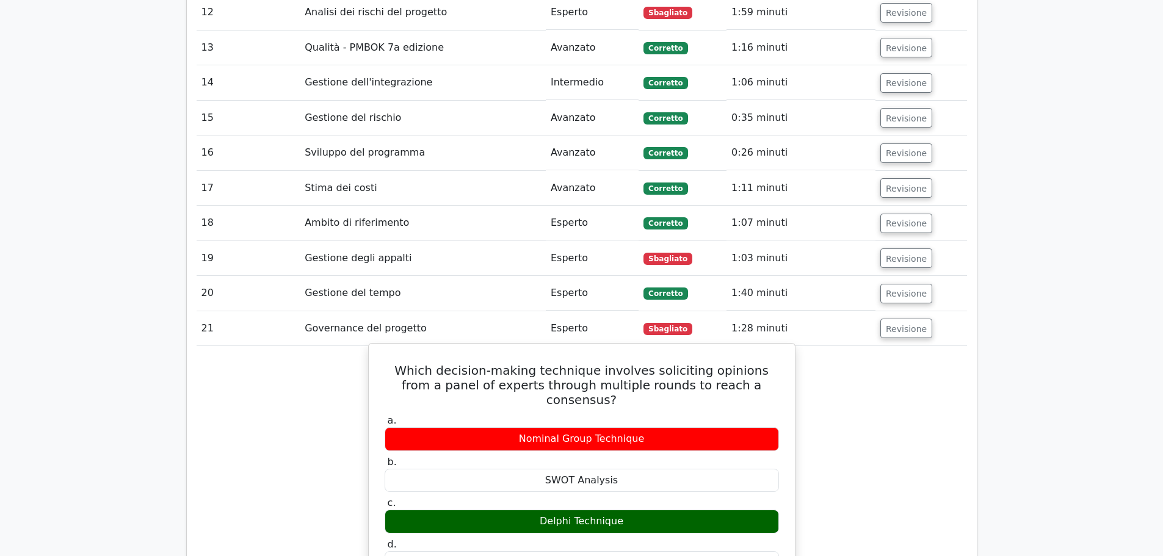
scroll to position [2503, 0]
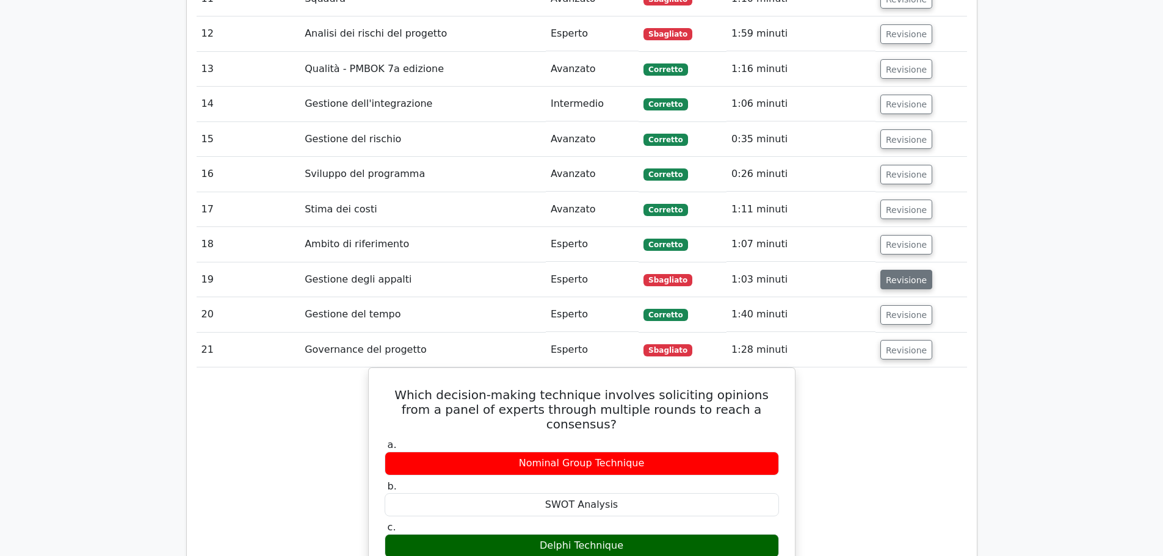
click at [892, 275] on font "Revisione" at bounding box center [906, 280] width 41 height 10
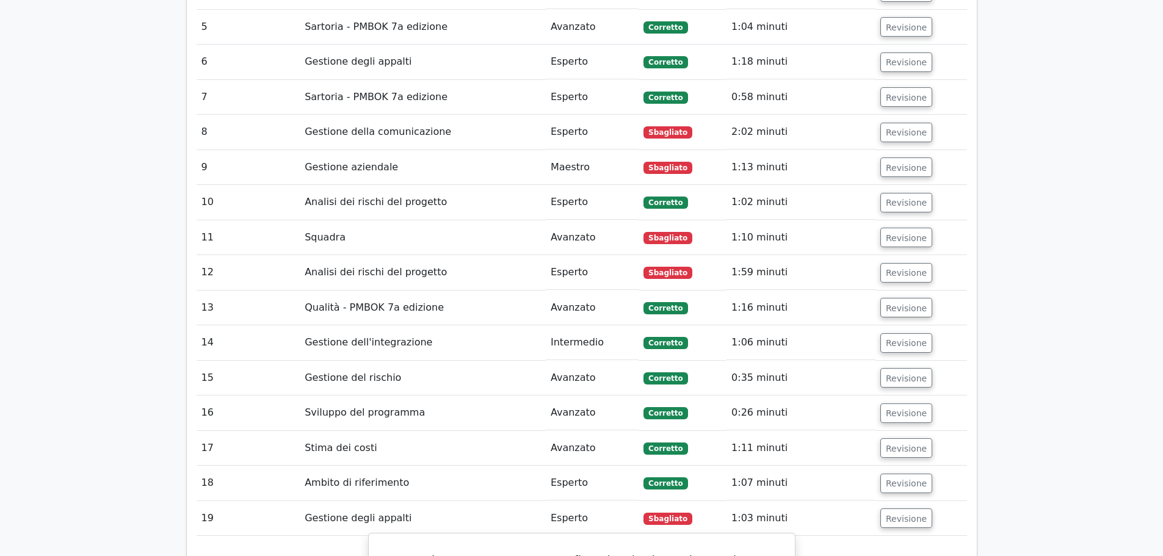
scroll to position [2198, 0]
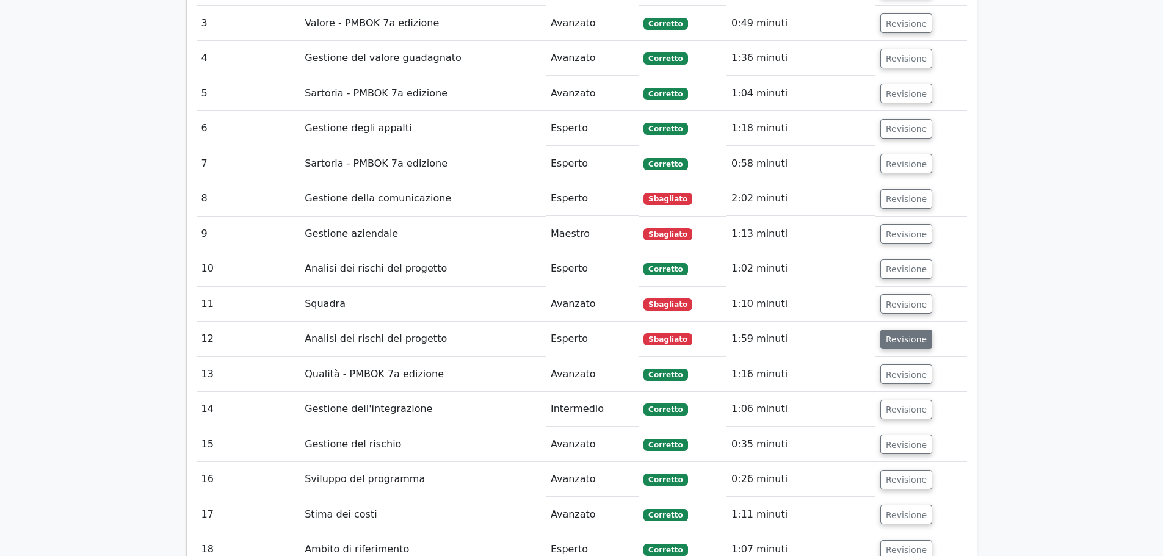
click at [888, 335] on font "Revisione" at bounding box center [906, 340] width 41 height 10
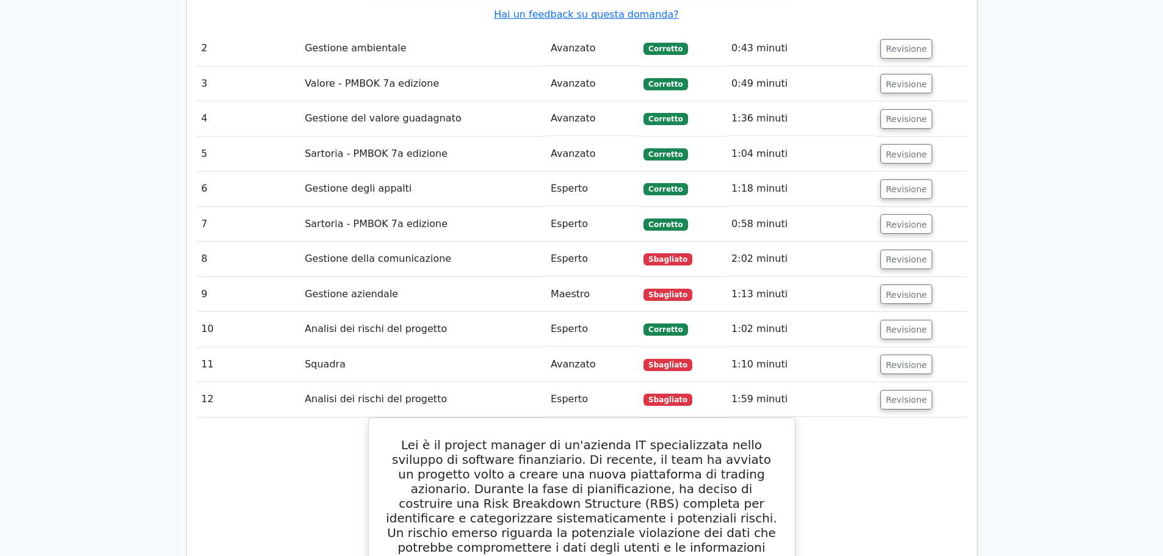
scroll to position [2137, 0]
click at [898, 360] on font "Revisione" at bounding box center [906, 365] width 41 height 10
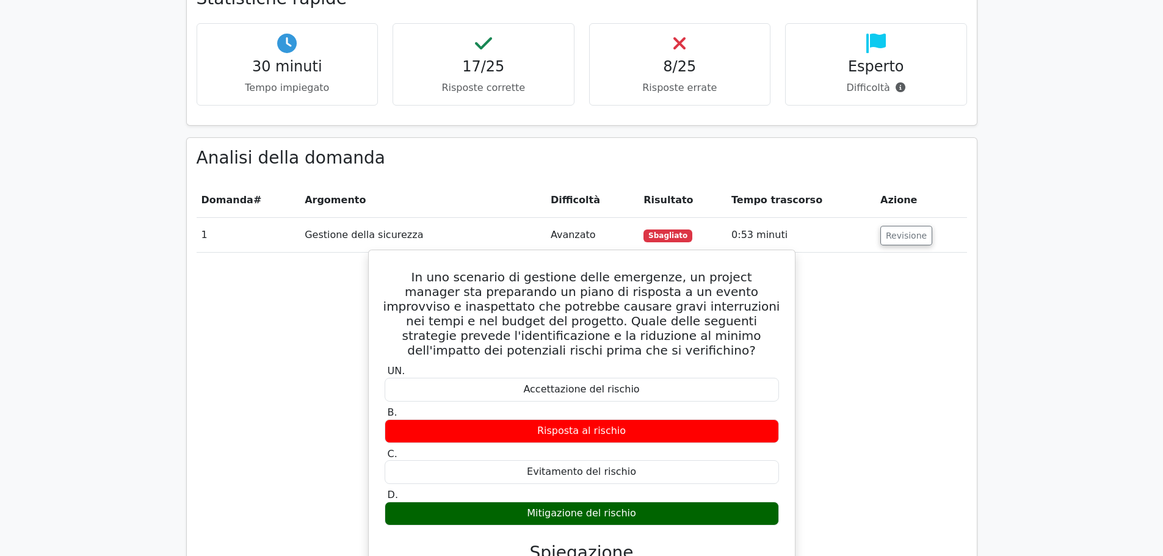
scroll to position [1099, 0]
